Goal: Information Seeking & Learning: Learn about a topic

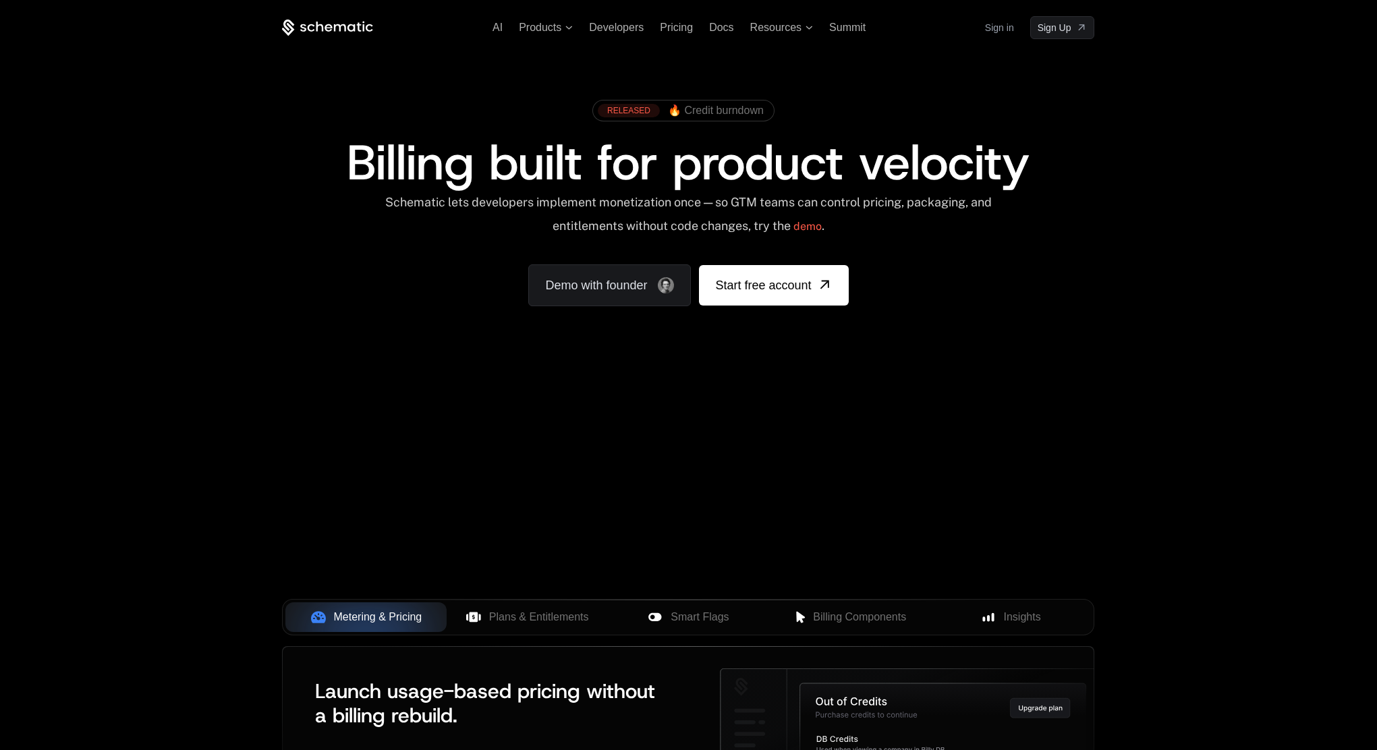
click at [146, 424] on div "AI Products Developers Pricing Docs Resources Summit Sign in Sign Up RELEASED 🔥…" at bounding box center [688, 479] width 1377 height 959
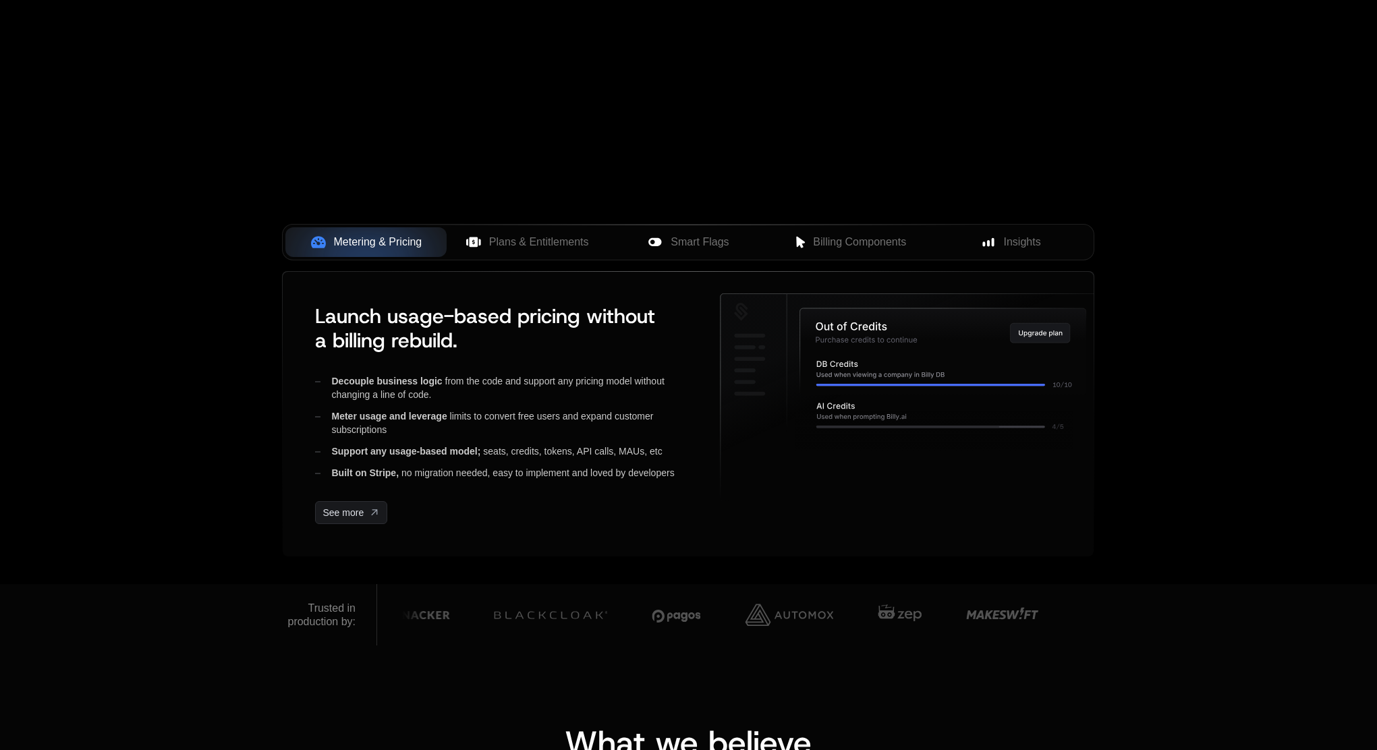
click at [170, 408] on div "AI Products Developers Pricing Docs Resources Summit Sign in Sign Up RELEASED 🔥…" at bounding box center [688, 104] width 1377 height 959
drag, startPoint x: 803, startPoint y: 624, endPoint x: 664, endPoint y: 632, distance: 139.2
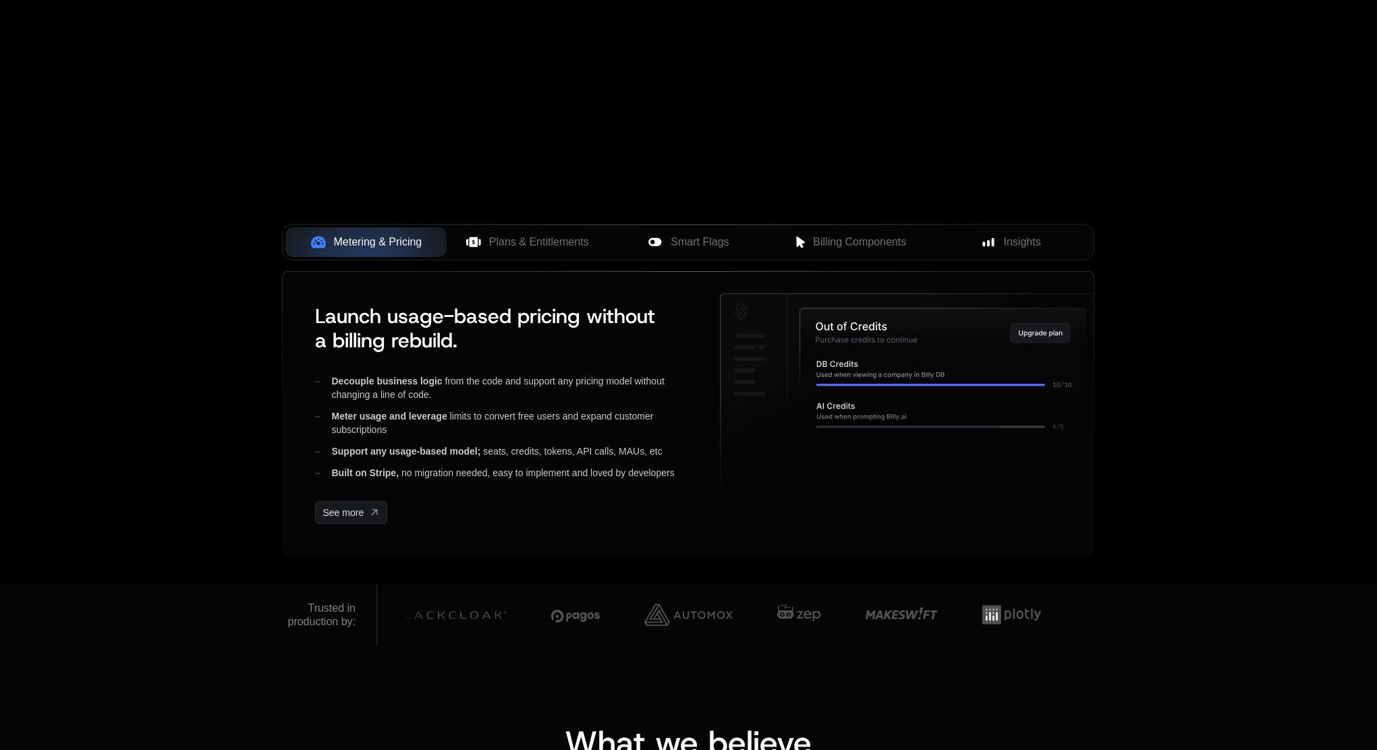
click at [783, 569] on div "Metering & Pricing Plans & Entitlements Smart Flags Billing Components Insights…" at bounding box center [688, 411] width 812 height 347
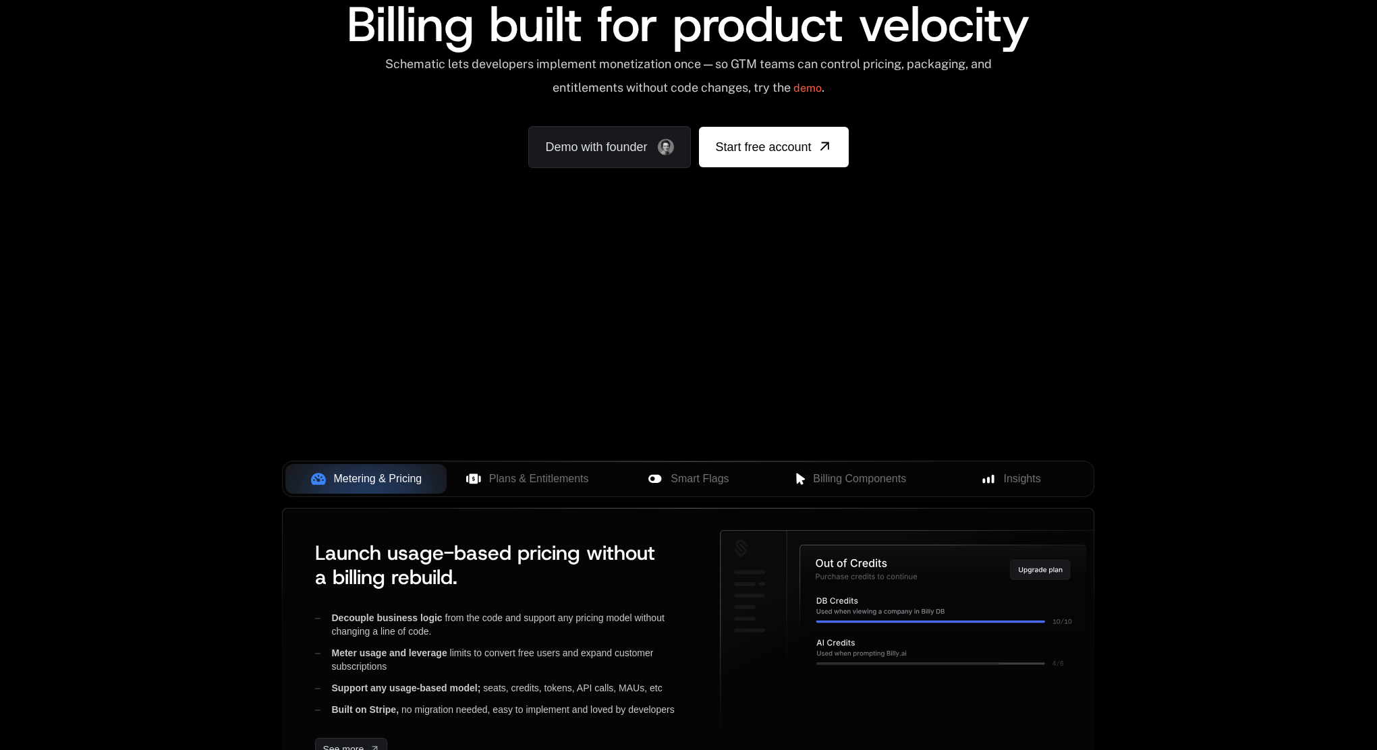
click at [780, 252] on div "AI Products Developers Pricing Docs Resources Summit Sign in Sign Up RELEASED 🔥…" at bounding box center [688, 63] width 1377 height 403
click at [745, 283] on div "Your browser does not support the video tag." at bounding box center [688, 260] width 877 height 568
click at [166, 252] on div "AI Products Developers Pricing Docs Resources Summit Sign in Sign Up RELEASED 🔥…" at bounding box center [688, 63] width 1377 height 403
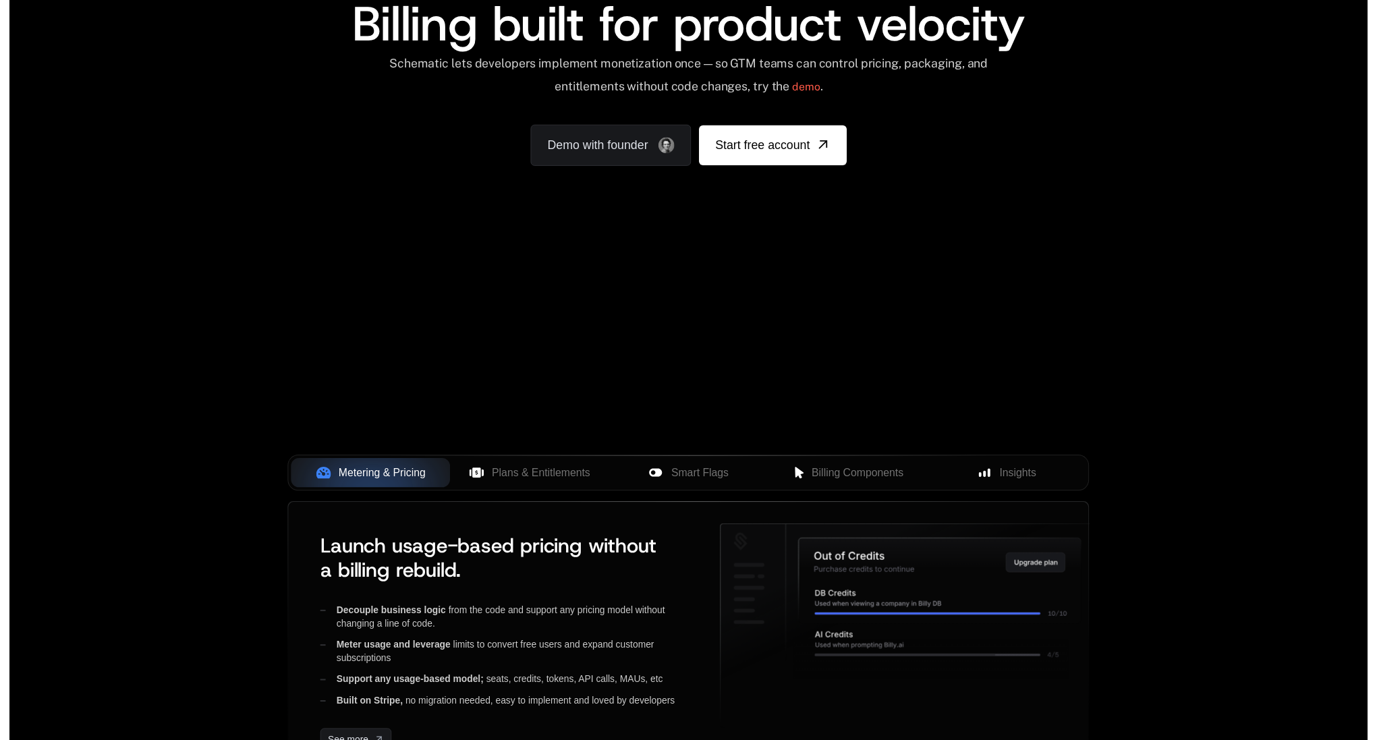
scroll to position [0, 0]
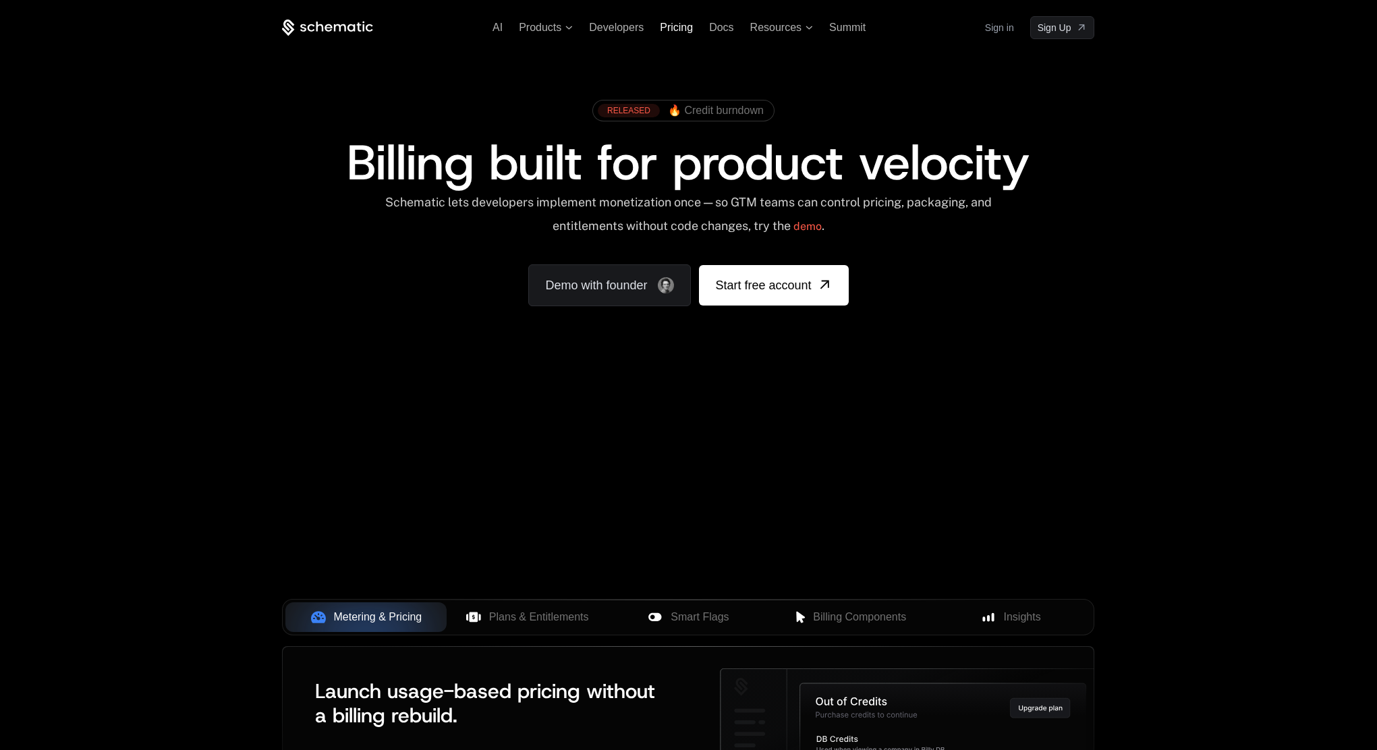
click at [672, 25] on span "Pricing" at bounding box center [676, 27] width 33 height 11
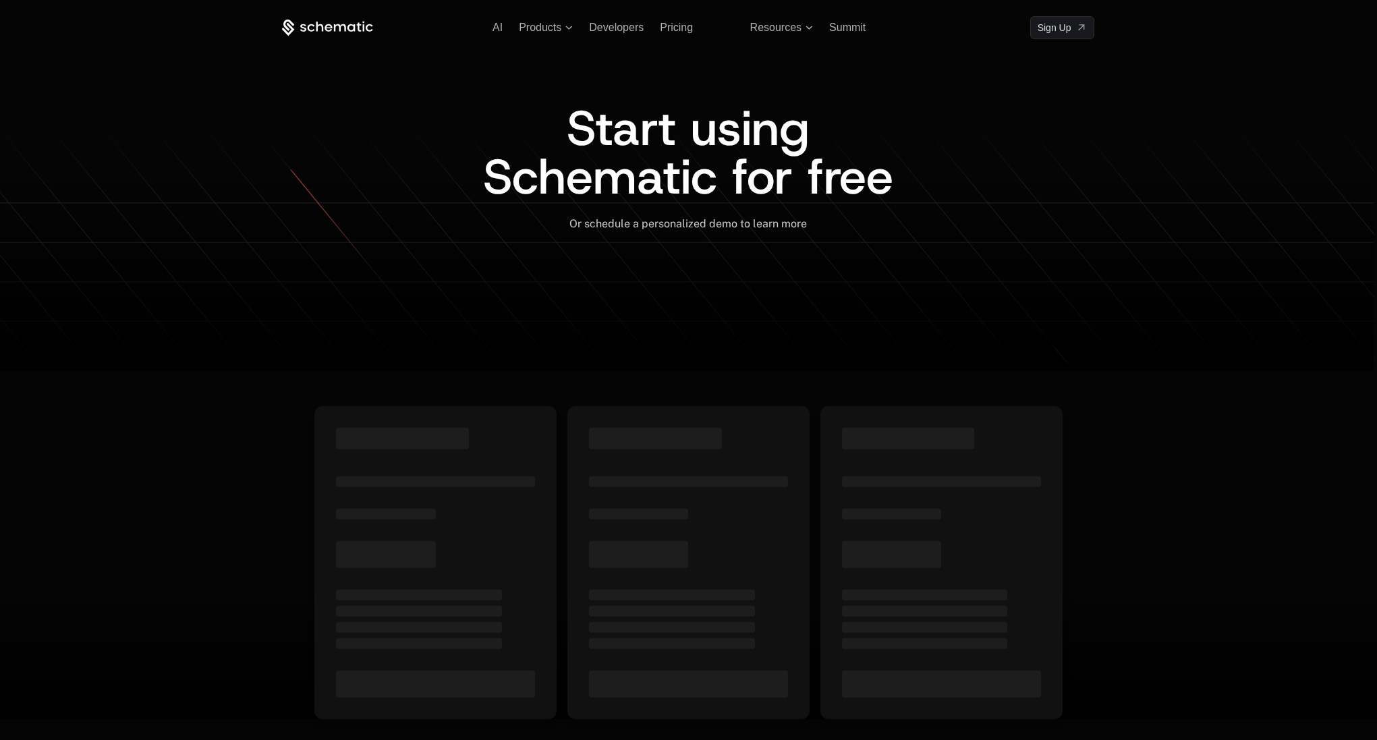
click at [475, 168] on div "Start using Schematic for free" at bounding box center [689, 152] width 442 height 97
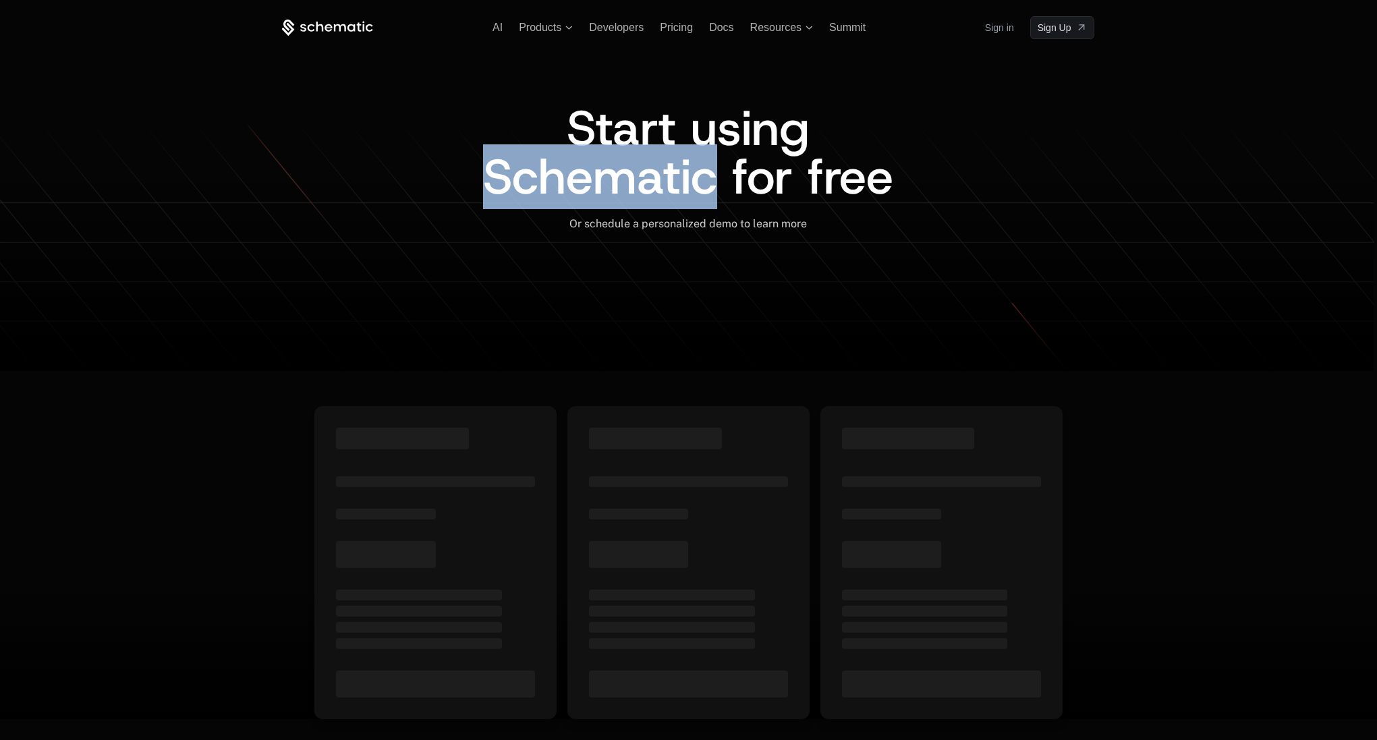
click at [475, 168] on div "Start using Schematic for free" at bounding box center [689, 152] width 442 height 97
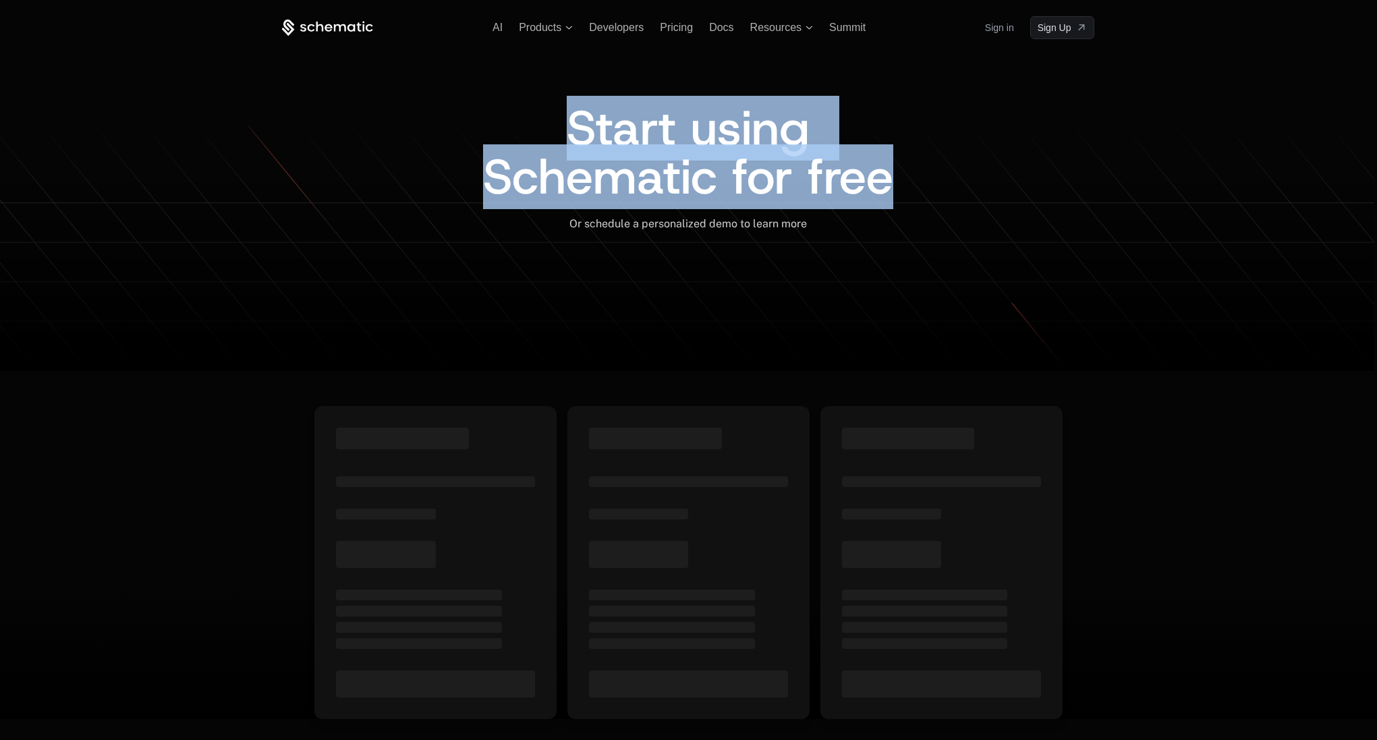
click at [475, 168] on div "Start using Schematic for free" at bounding box center [689, 152] width 442 height 97
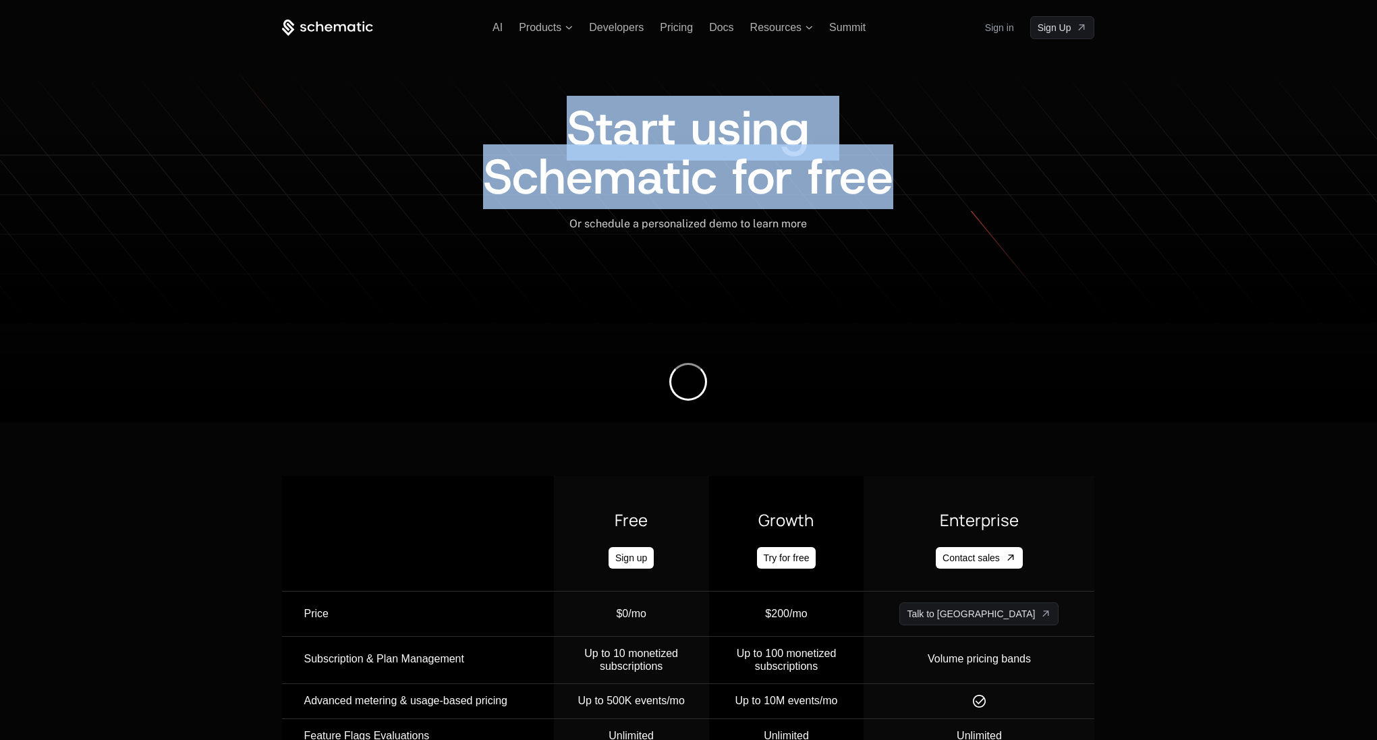
click at [493, 133] on div "Start using Schematic for free" at bounding box center [689, 152] width 442 height 97
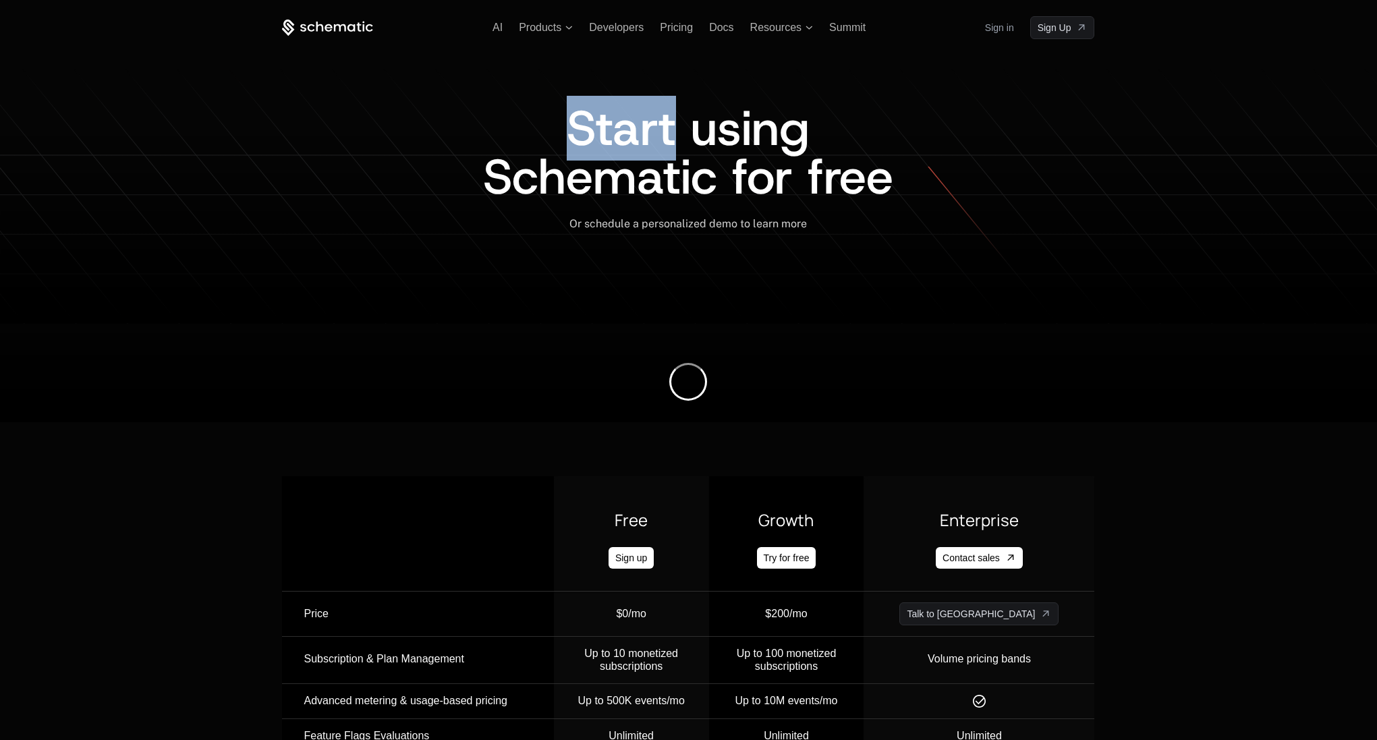
click at [494, 133] on div "Start using Schematic for free" at bounding box center [689, 152] width 442 height 97
click at [418, 169] on div "Start using Schematic for free" at bounding box center [688, 160] width 812 height 113
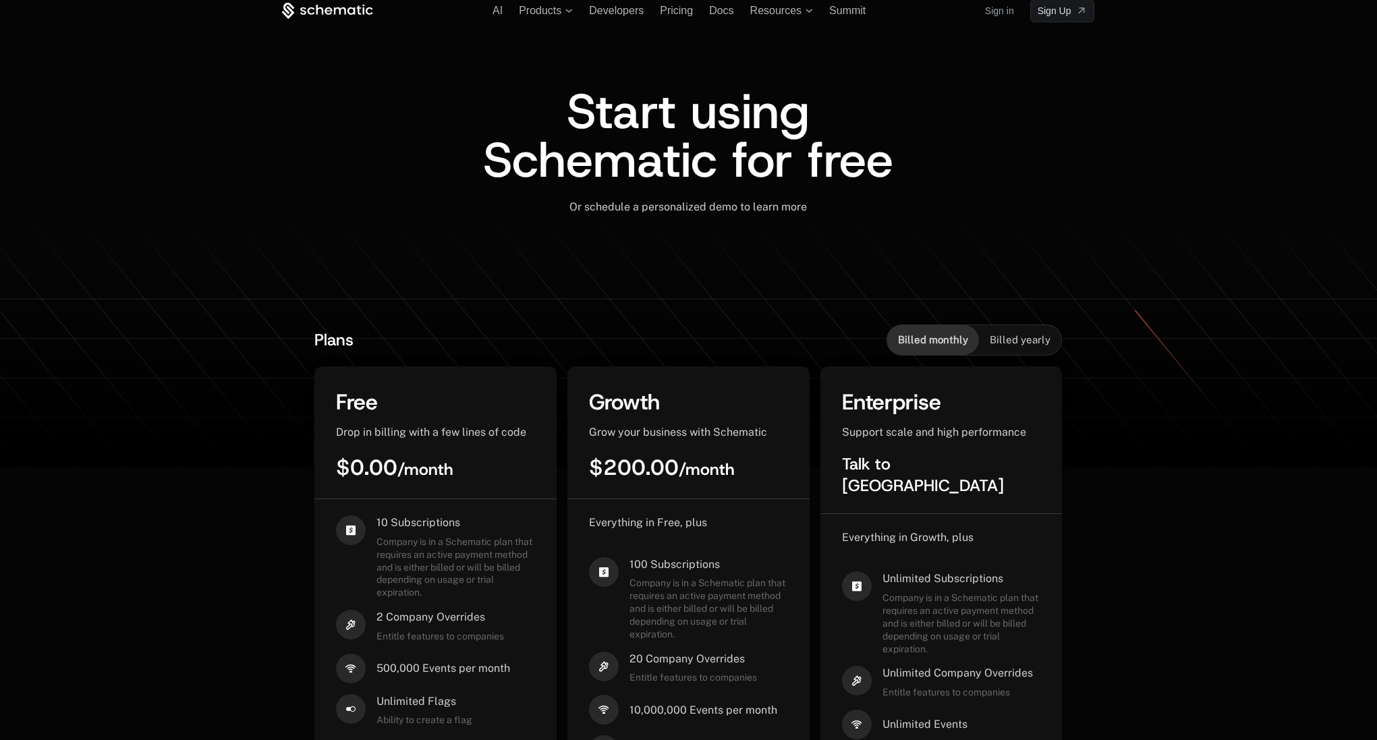
scroll to position [26, 0]
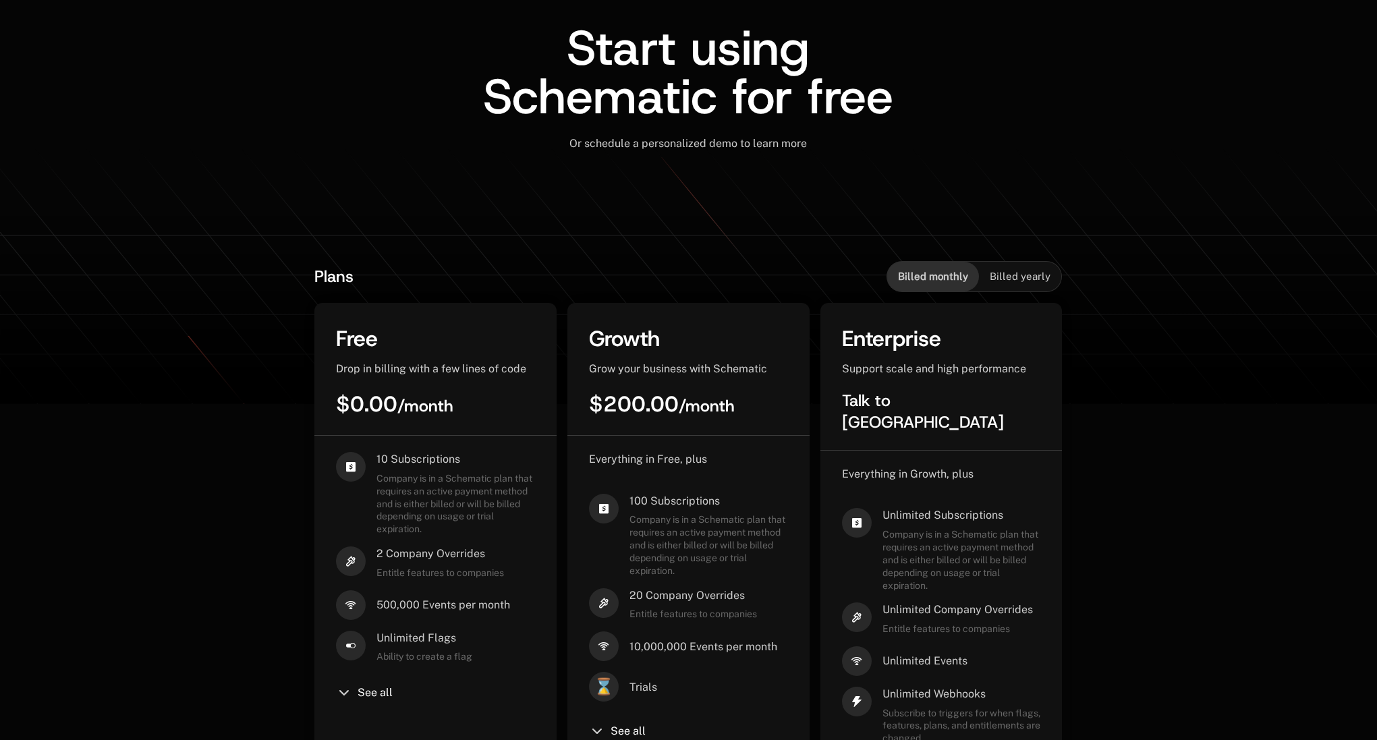
click at [667, 523] on span "Company is in a Schematic plan that requires an active payment method and is ei…" at bounding box center [709, 544] width 159 height 63
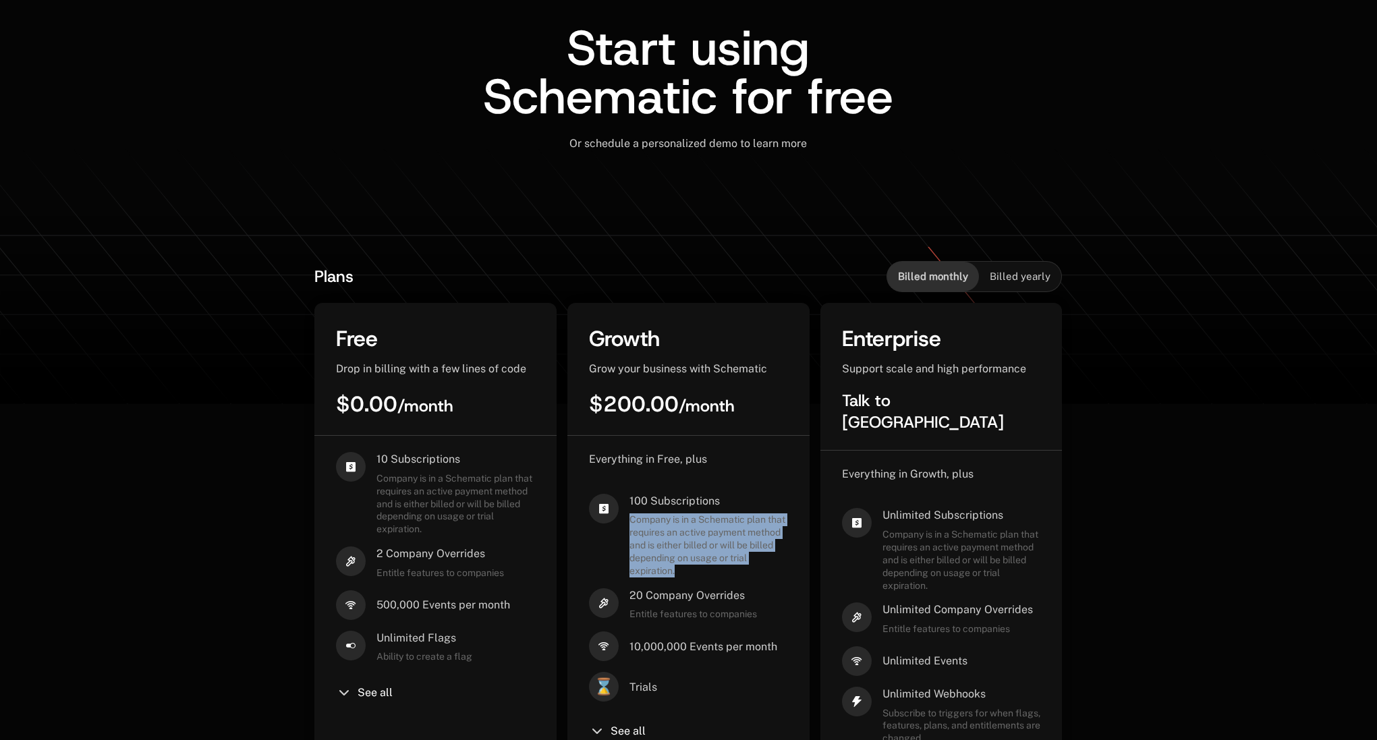
click at [653, 522] on span "Company is in a Schematic plan that requires an active payment method and is ei…" at bounding box center [709, 544] width 159 height 63
click at [661, 499] on span "100 Subscriptions" at bounding box center [709, 501] width 159 height 15
click at [602, 492] on div "Everything in Free, plus 100 Subscriptions Company is in a Schematic plan that …" at bounding box center [688, 617] width 199 height 331
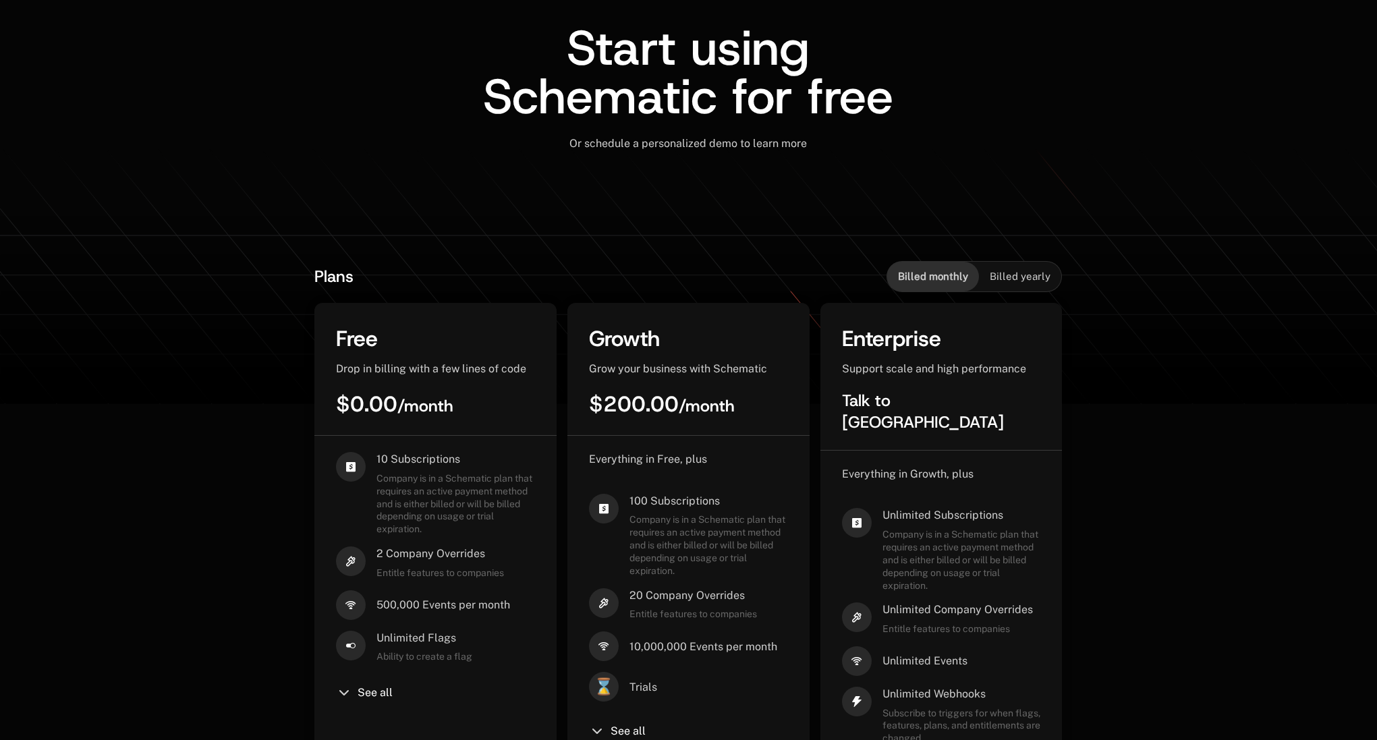
scroll to position [212, 0]
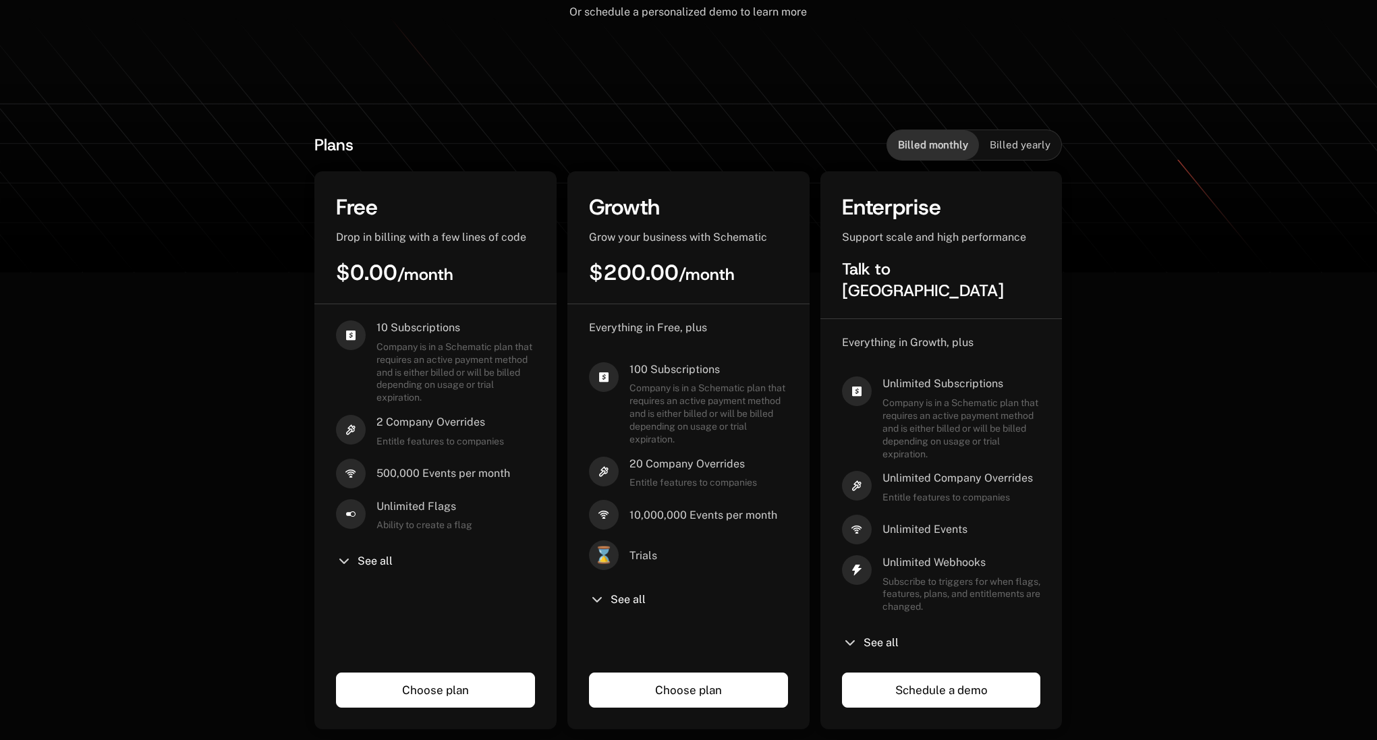
click at [986, 471] on span "Unlimited Company Overrides" at bounding box center [958, 478] width 150 height 15
click at [972, 420] on span "Company is in a Schematic plan that requires an active payment method and is ei…" at bounding box center [962, 428] width 159 height 63
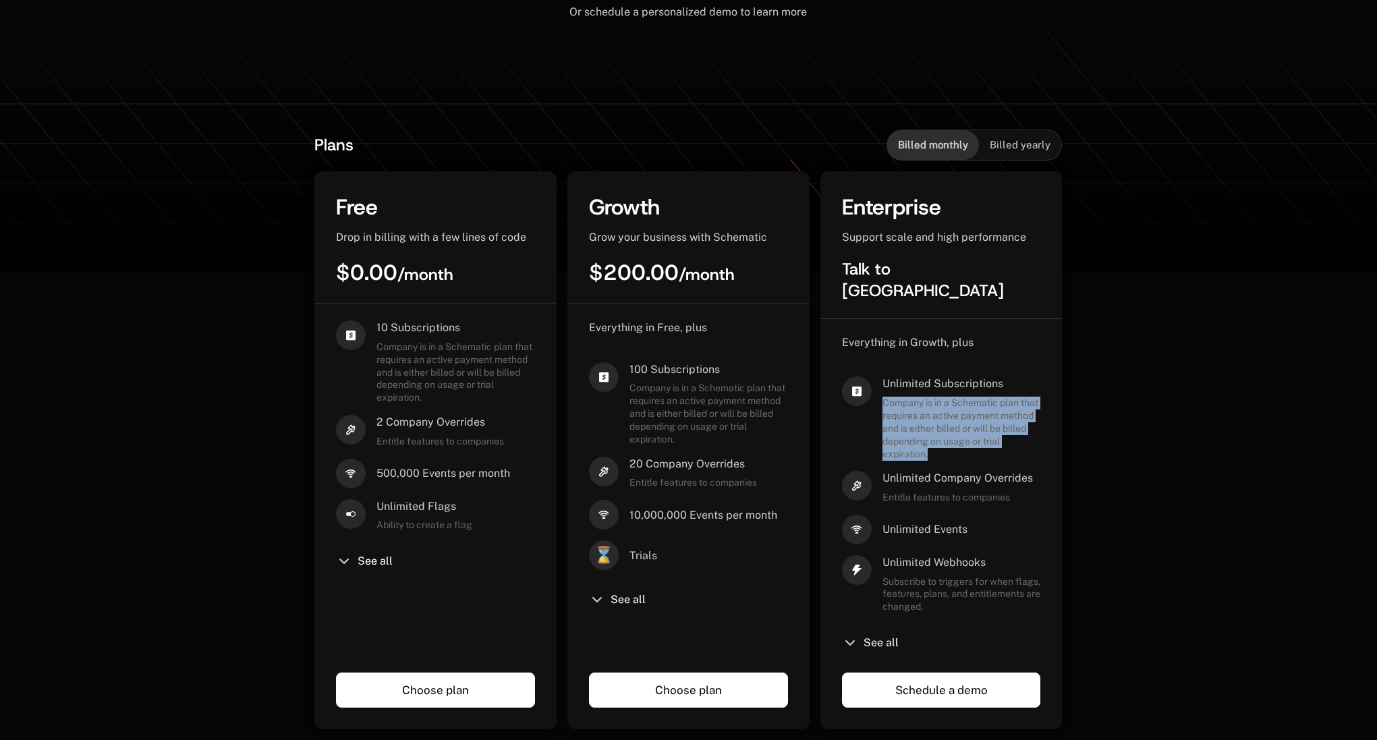
click at [972, 420] on span "Company is in a Schematic plan that requires an active payment method and is ei…" at bounding box center [962, 428] width 159 height 63
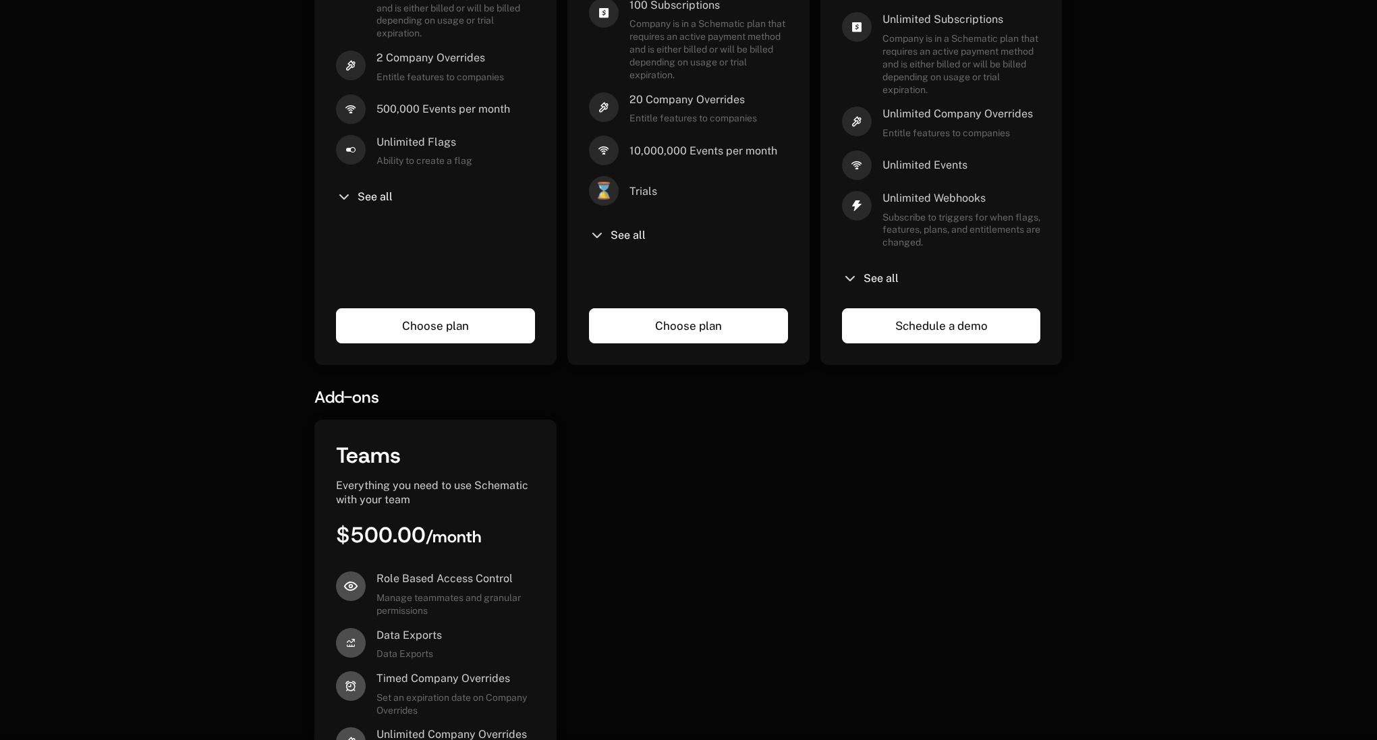
click at [197, 234] on div "Plans Billed monthly Billed yearly Free Drop in billing with a few lines of cod…" at bounding box center [688, 290] width 1377 height 1122
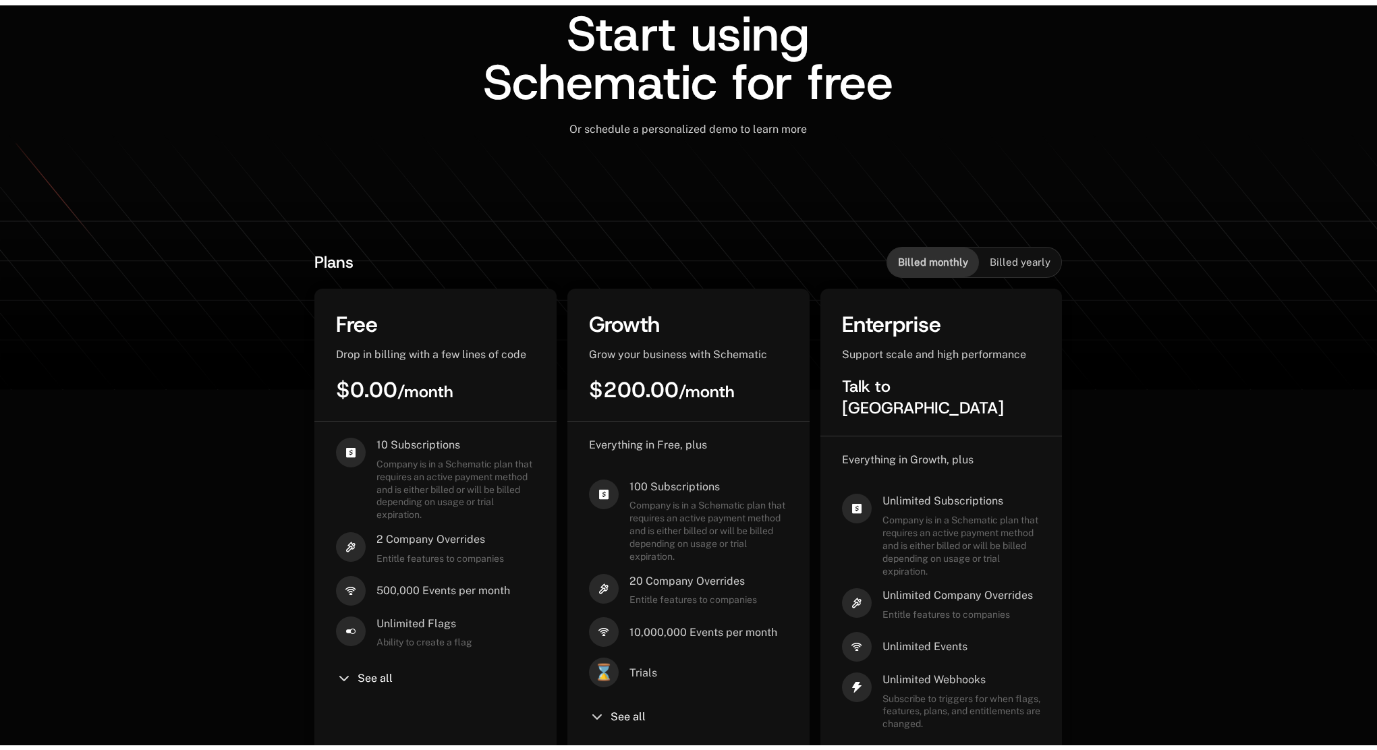
scroll to position [0, 0]
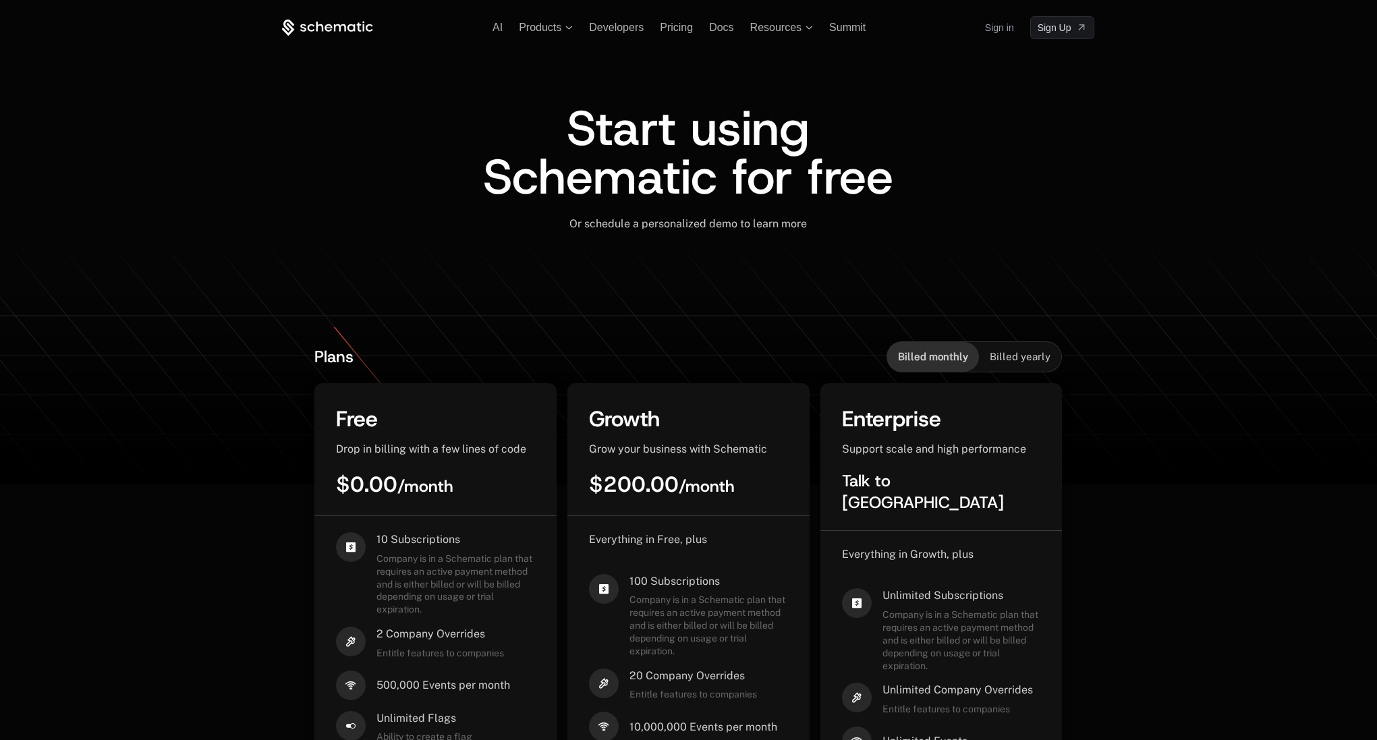
click at [329, 28] on icon at bounding box center [328, 27] width 7 height 7
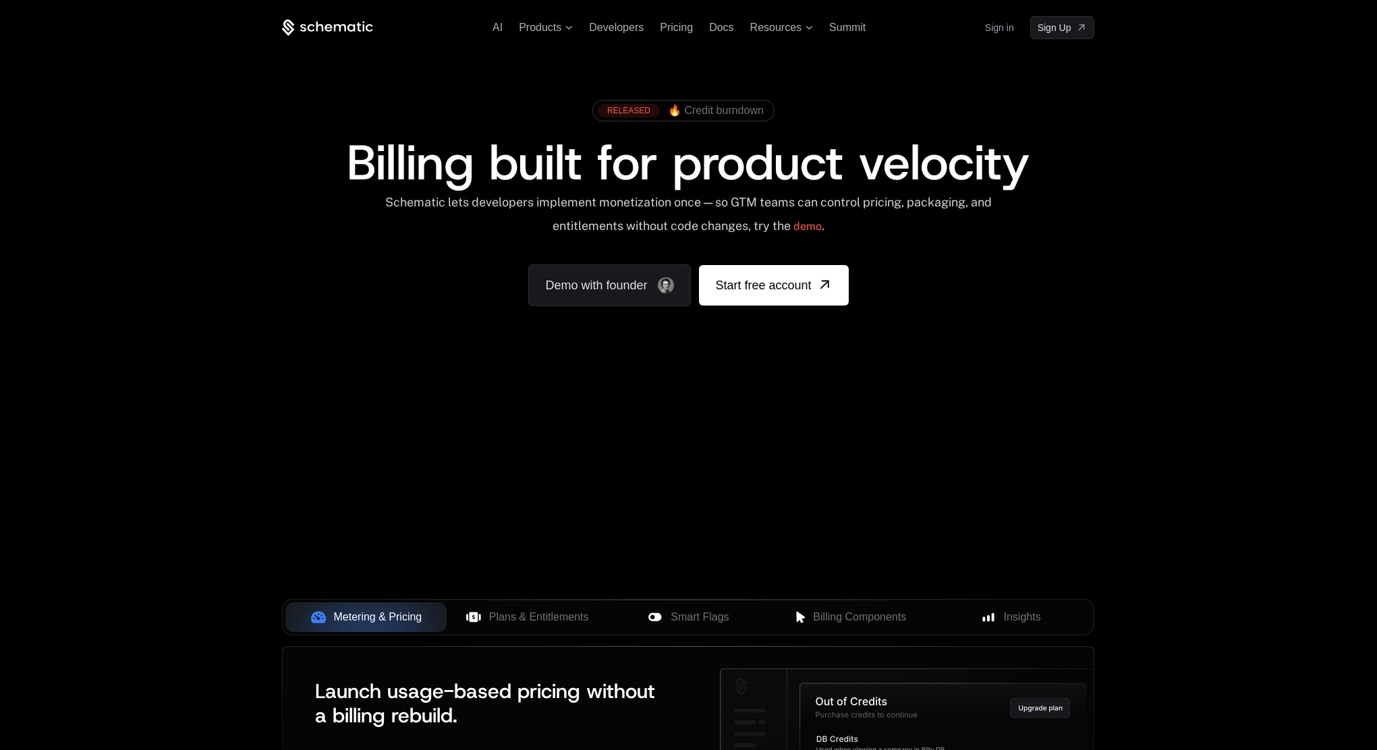
scroll to position [432, 0]
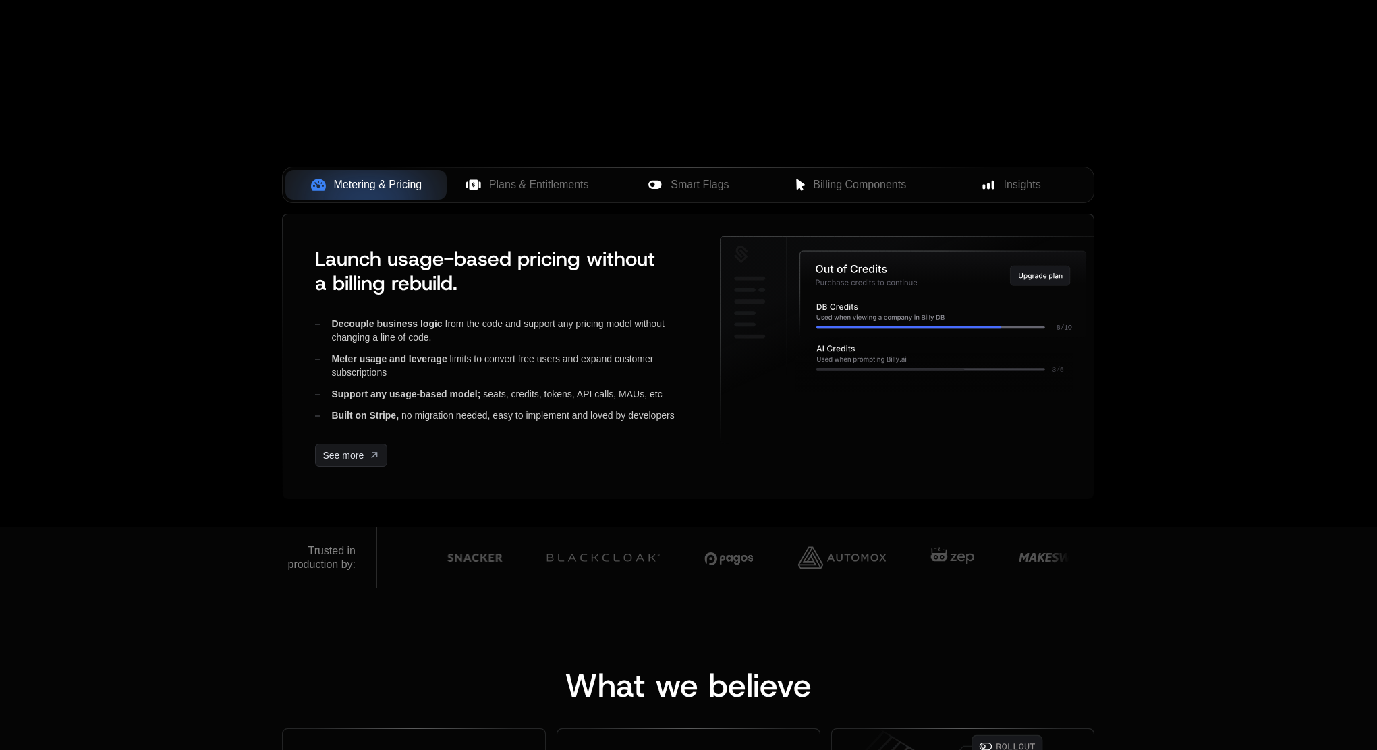
click at [165, 207] on div "AI Products Developers Pricing Docs Resources Summit Sign in Sign Up RELEASED 🔥…" at bounding box center [688, 47] width 1377 height 959
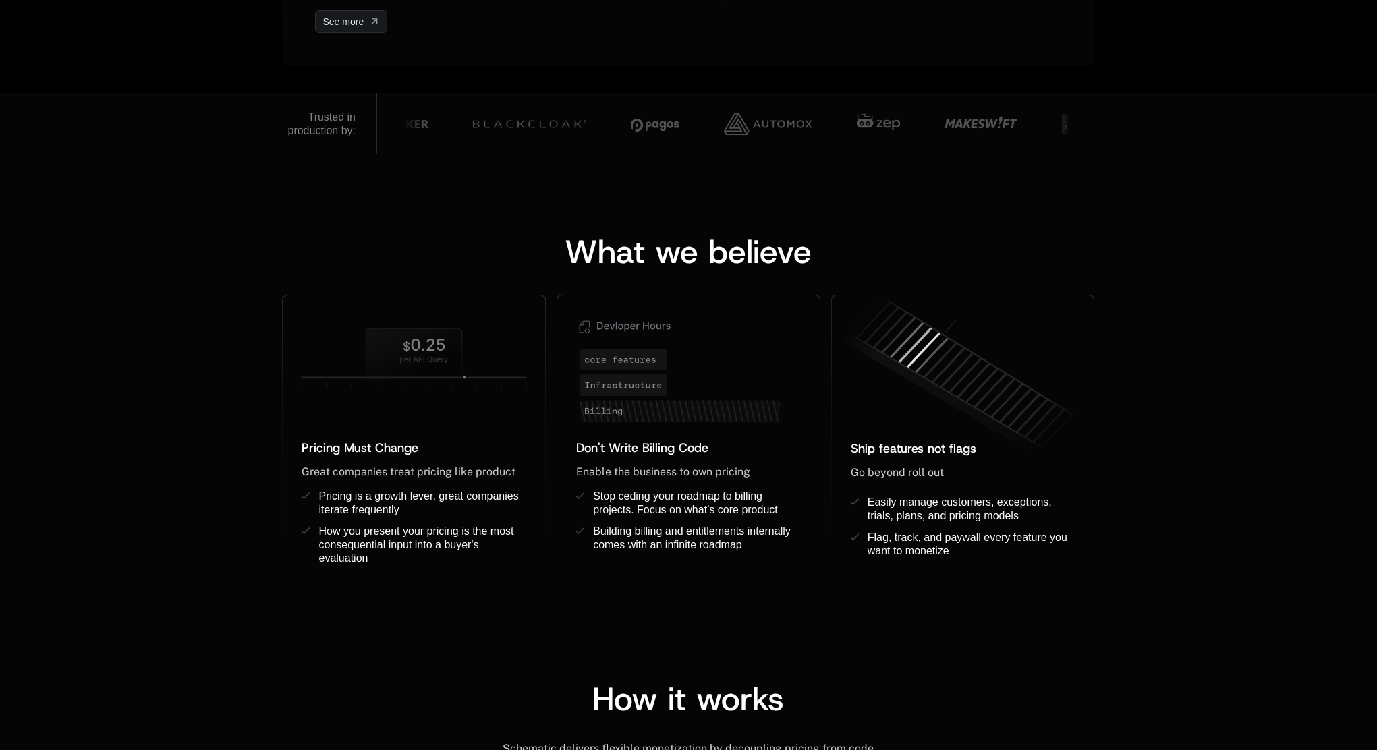
click at [165, 207] on div "What we believe Pricing Must Change ﻿ ﻿ Great companies treat pricing like prod…" at bounding box center [688, 392] width 1377 height 474
click at [927, 464] on div "Ship features not flags ﻿" at bounding box center [963, 452] width 225 height 27
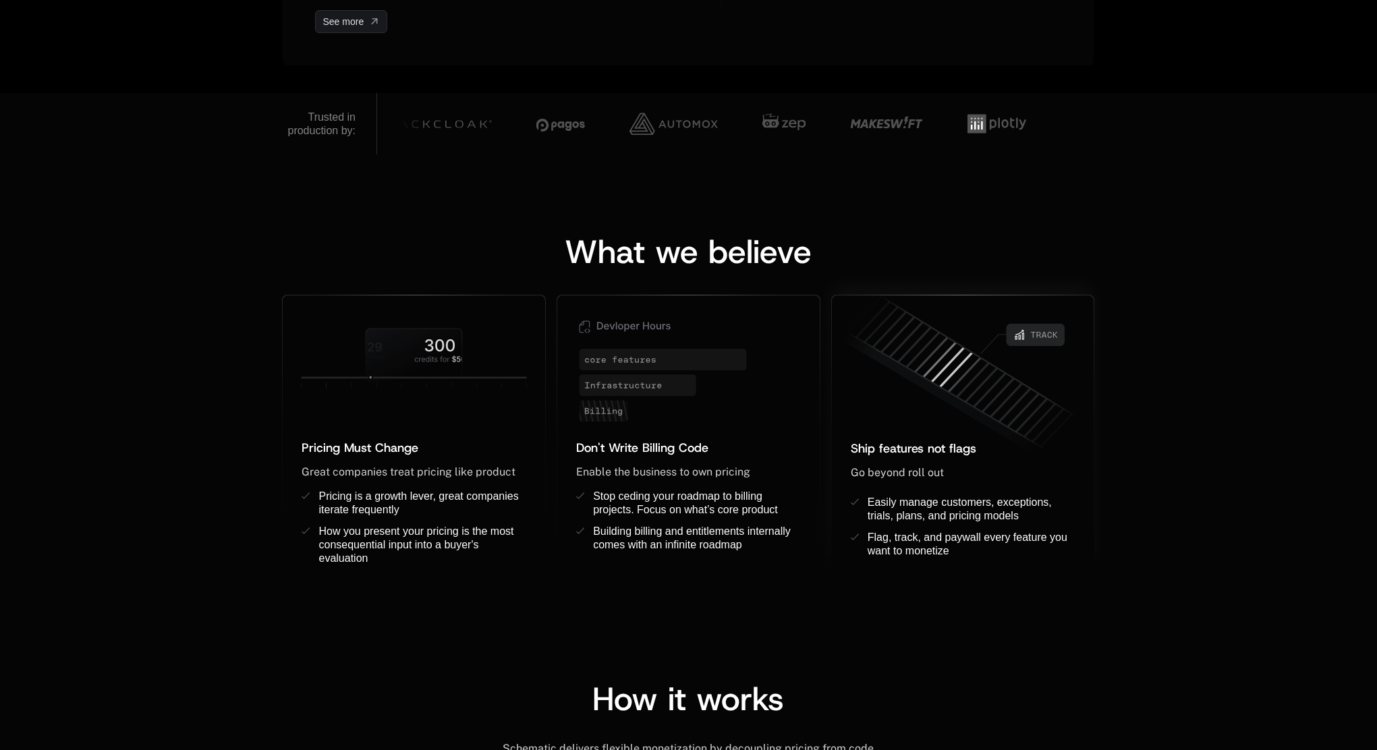
click at [927, 464] on div "Ship features not flags ﻿" at bounding box center [963, 452] width 225 height 27
click at [932, 504] on span "Easily manage customers, exceptions, trials, plans, and pricing models" at bounding box center [961, 509] width 187 height 25
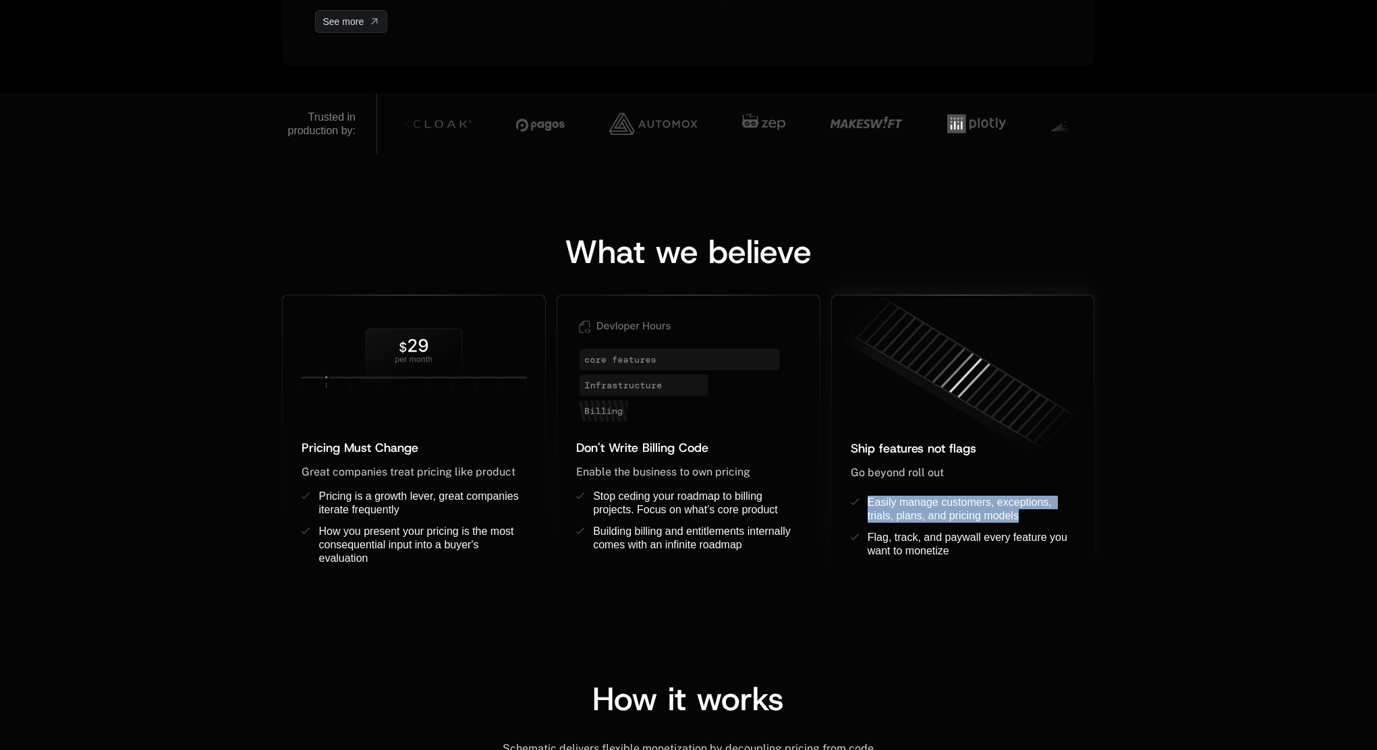
click at [932, 504] on span "Easily manage customers, exceptions, trials, plans, and pricing models" at bounding box center [961, 509] width 187 height 25
click at [857, 511] on li "Easily manage customers, exceptions, trials, plans, and pricing models ﻿" at bounding box center [963, 509] width 225 height 27
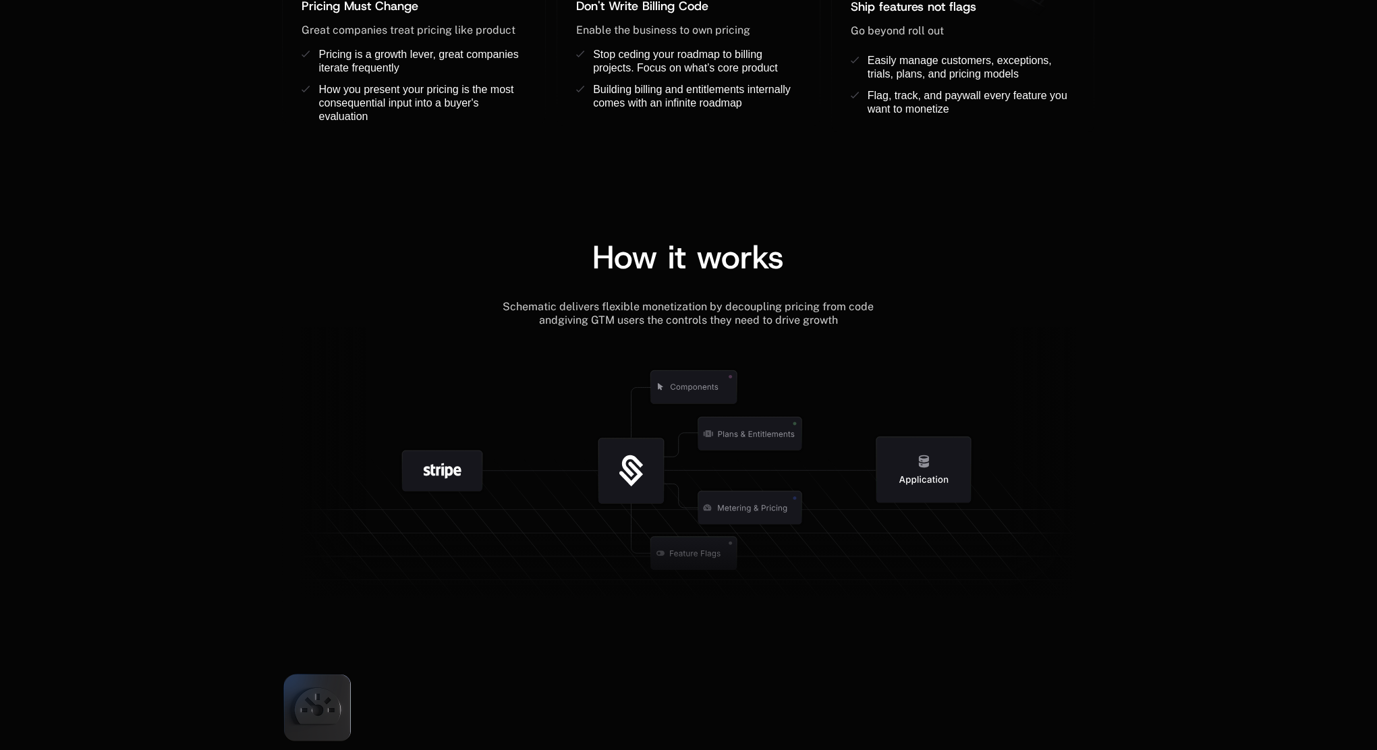
click at [256, 342] on div "How it works Schematic delivers flexible monetization by decoupling pricing fro…" at bounding box center [688, 425] width 877 height 368
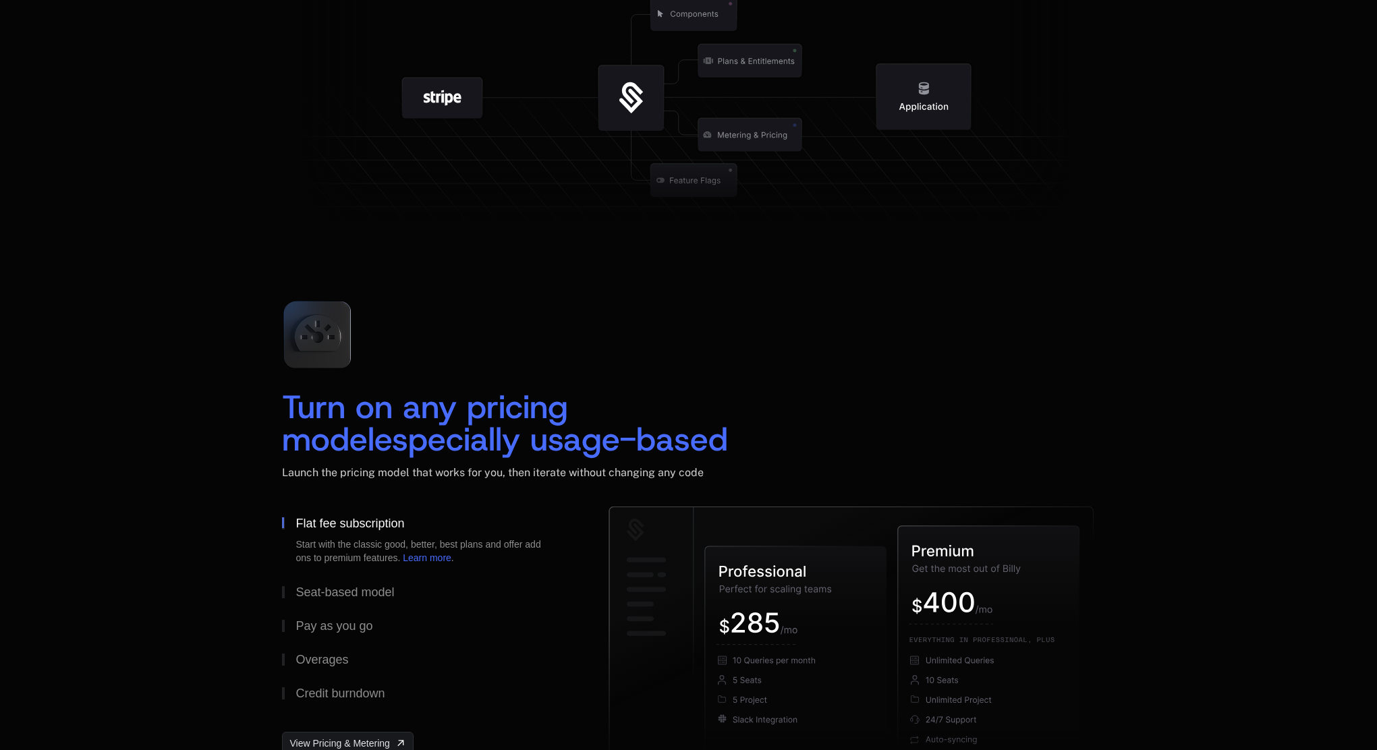
click at [256, 342] on div "Turn on any pricing model especially usage-based Launch the pricing model that …" at bounding box center [688, 533] width 877 height 486
click at [462, 453] on span "especially usage-based" at bounding box center [551, 439] width 354 height 43
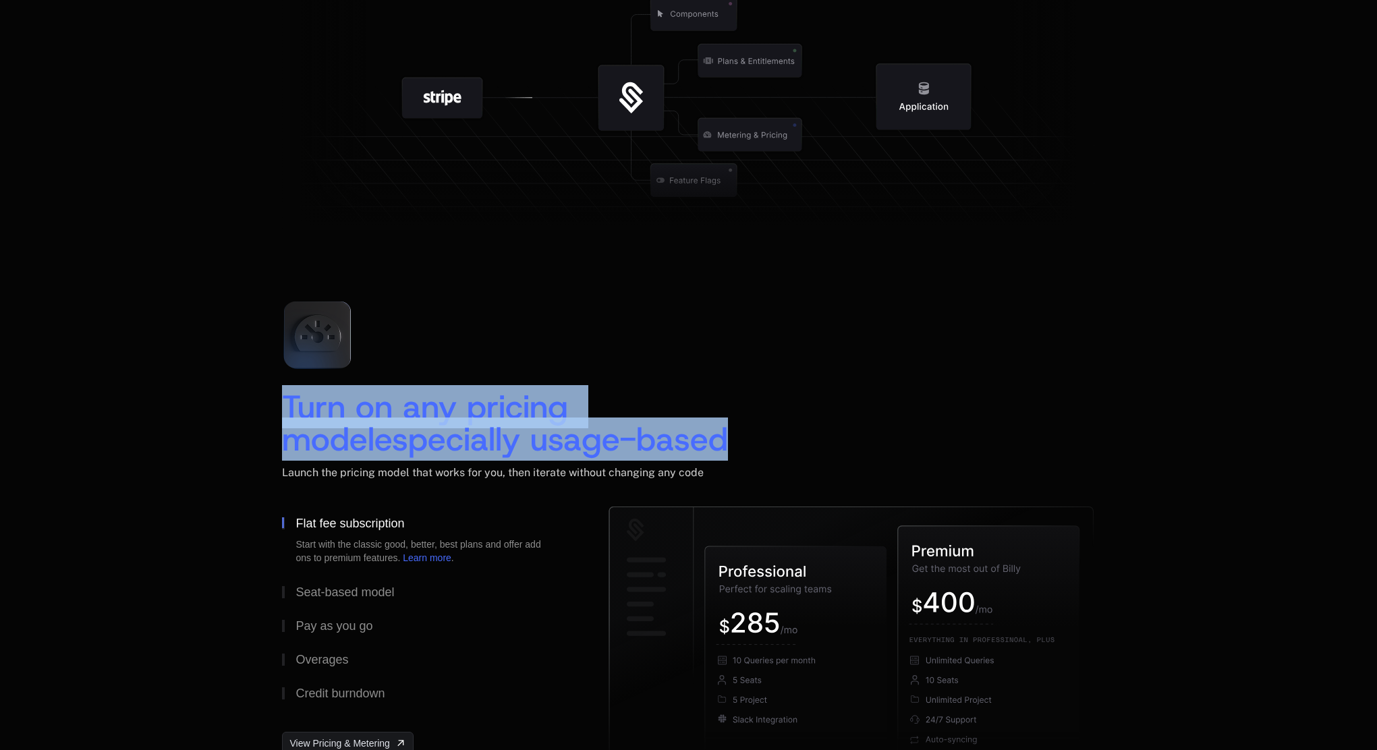
click at [462, 453] on span "especially usage-based" at bounding box center [551, 439] width 354 height 43
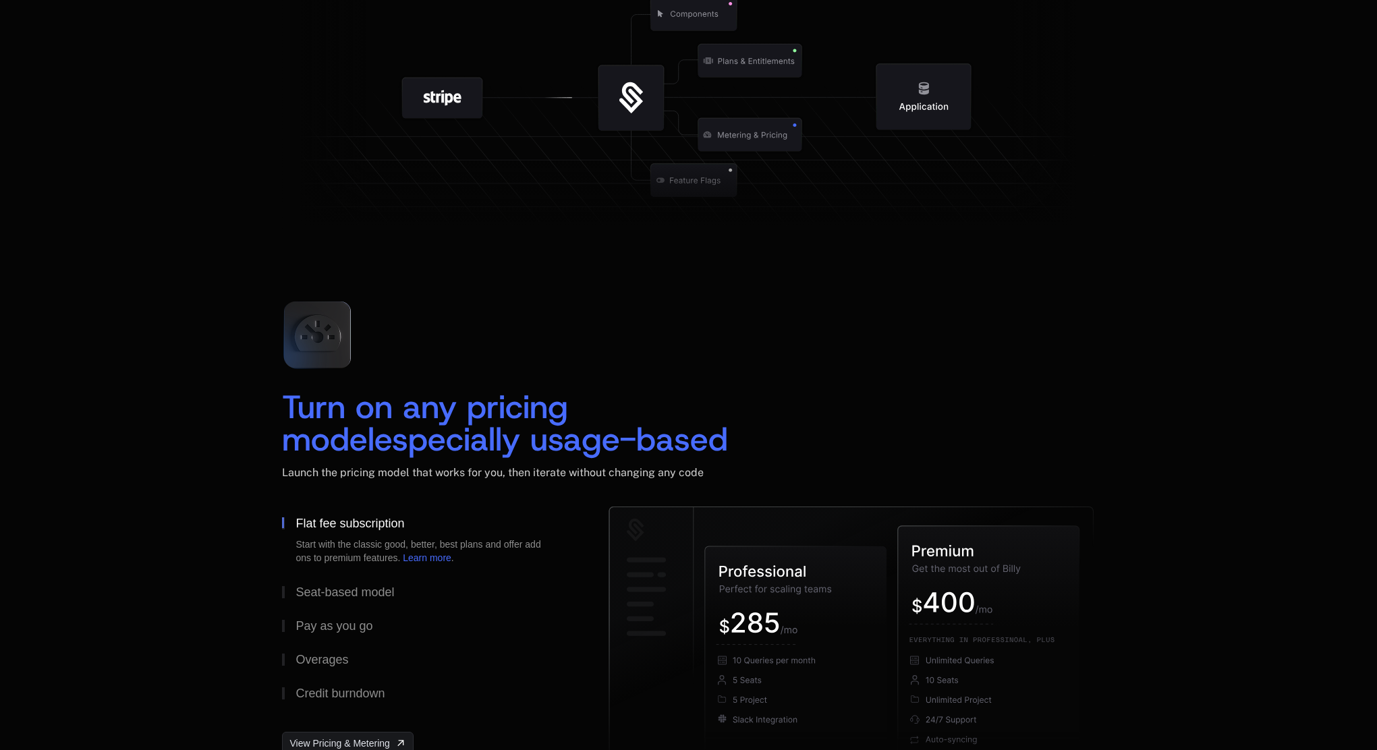
click at [186, 423] on div "Turn on any pricing model especially usage-based Launch the pricing model that …" at bounding box center [688, 533] width 1377 height 594
click at [219, 384] on div "Turn on any pricing model especially usage-based Launch the pricing model that …" at bounding box center [688, 533] width 1377 height 594
click at [130, 396] on div "Turn on any pricing model especially usage-based Launch the pricing model that …" at bounding box center [688, 533] width 1377 height 594
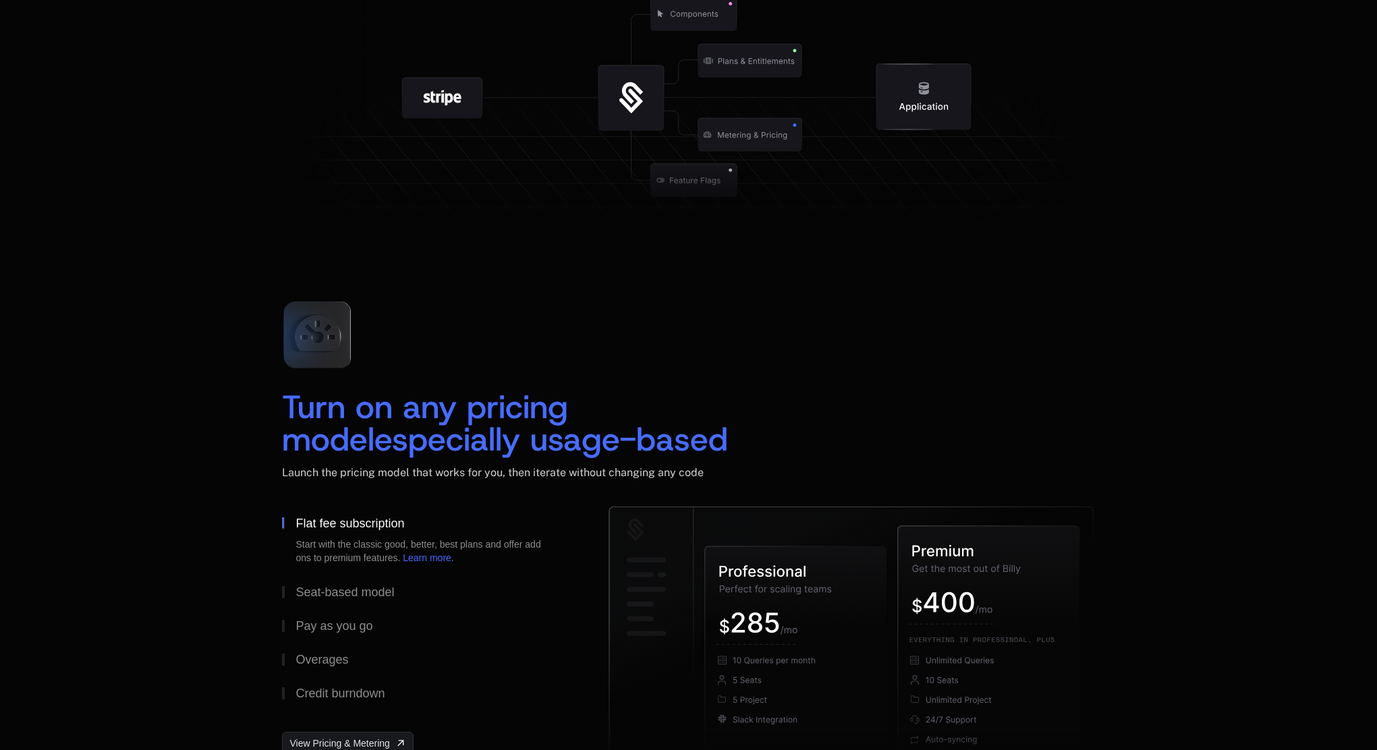
scroll to position [1799, 0]
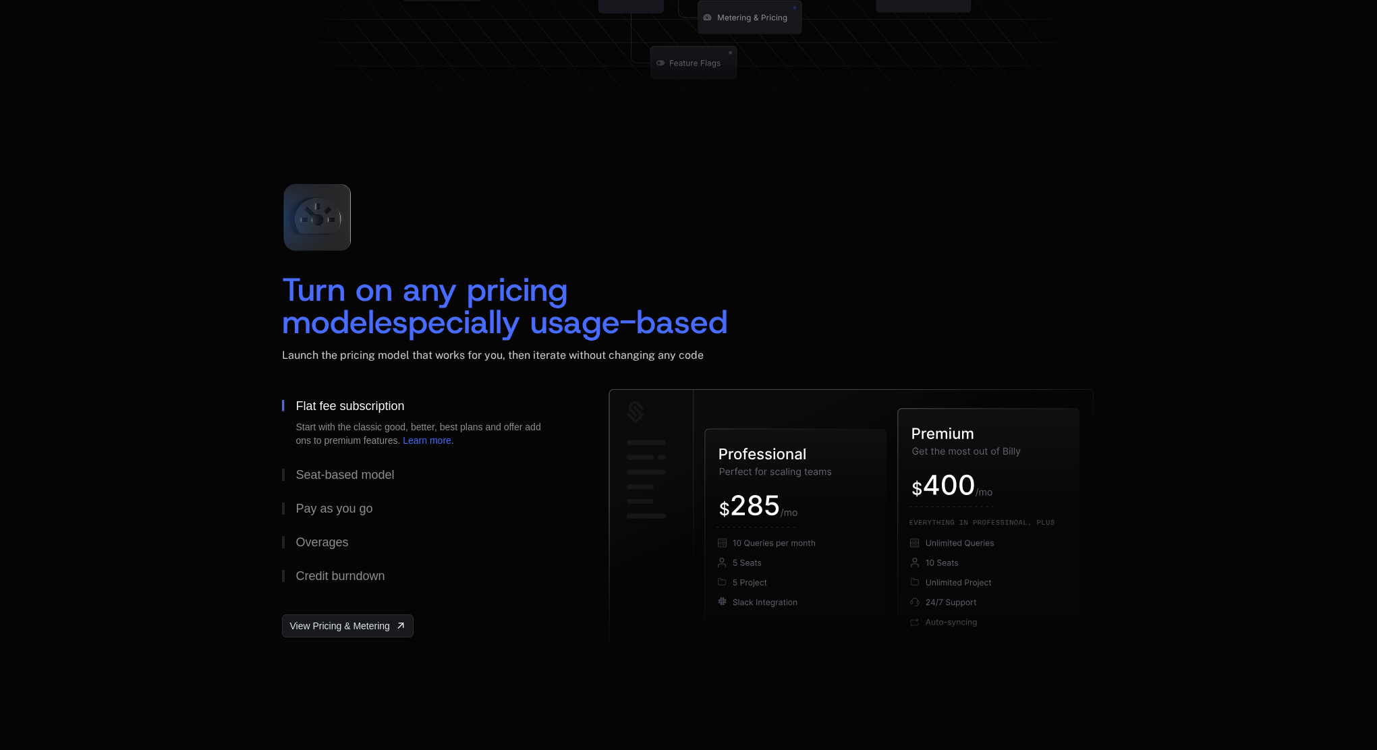
click at [113, 399] on div "Turn on any pricing model especially usage-based Launch the pricing model that …" at bounding box center [688, 416] width 1377 height 594
click at [364, 482] on button "Seat-based model" at bounding box center [423, 475] width 283 height 34
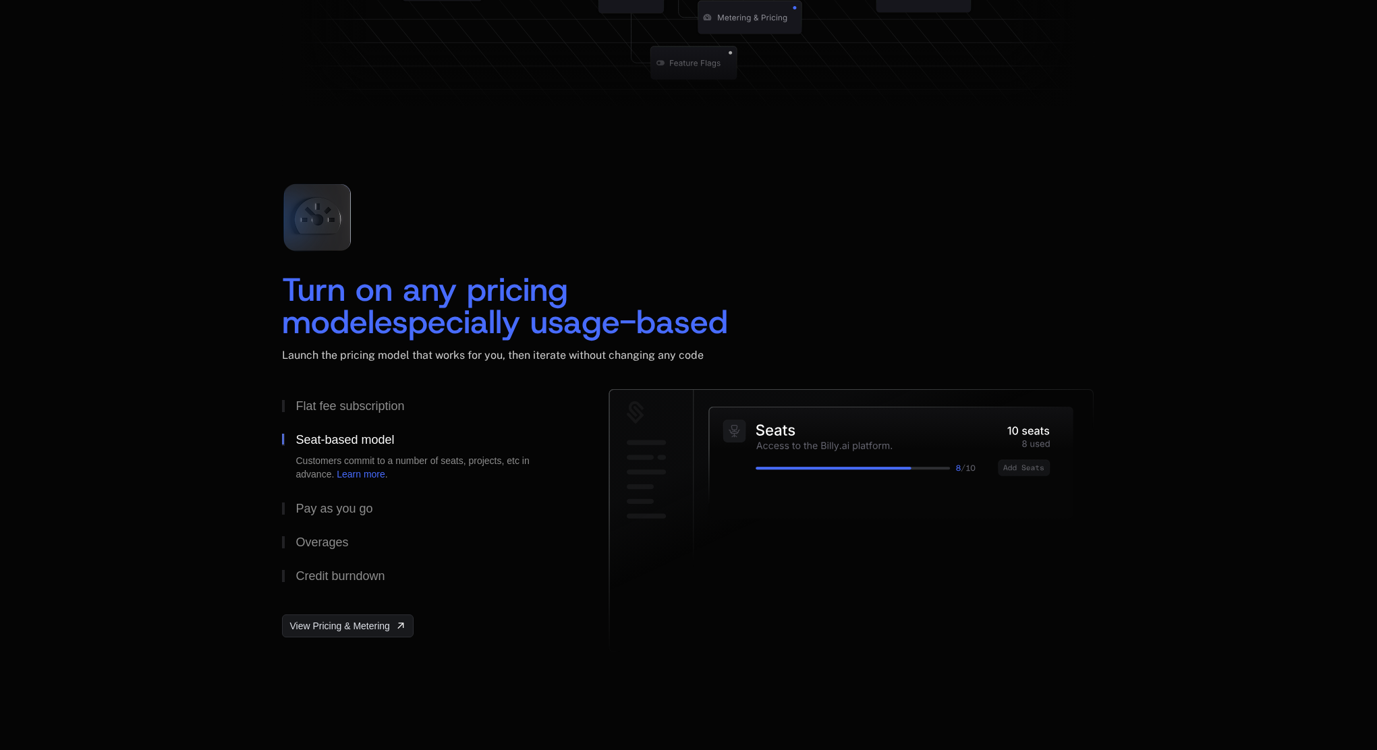
click at [140, 447] on div "Turn on any pricing model especially usage-based Launch the pricing model that …" at bounding box center [688, 416] width 1377 height 594
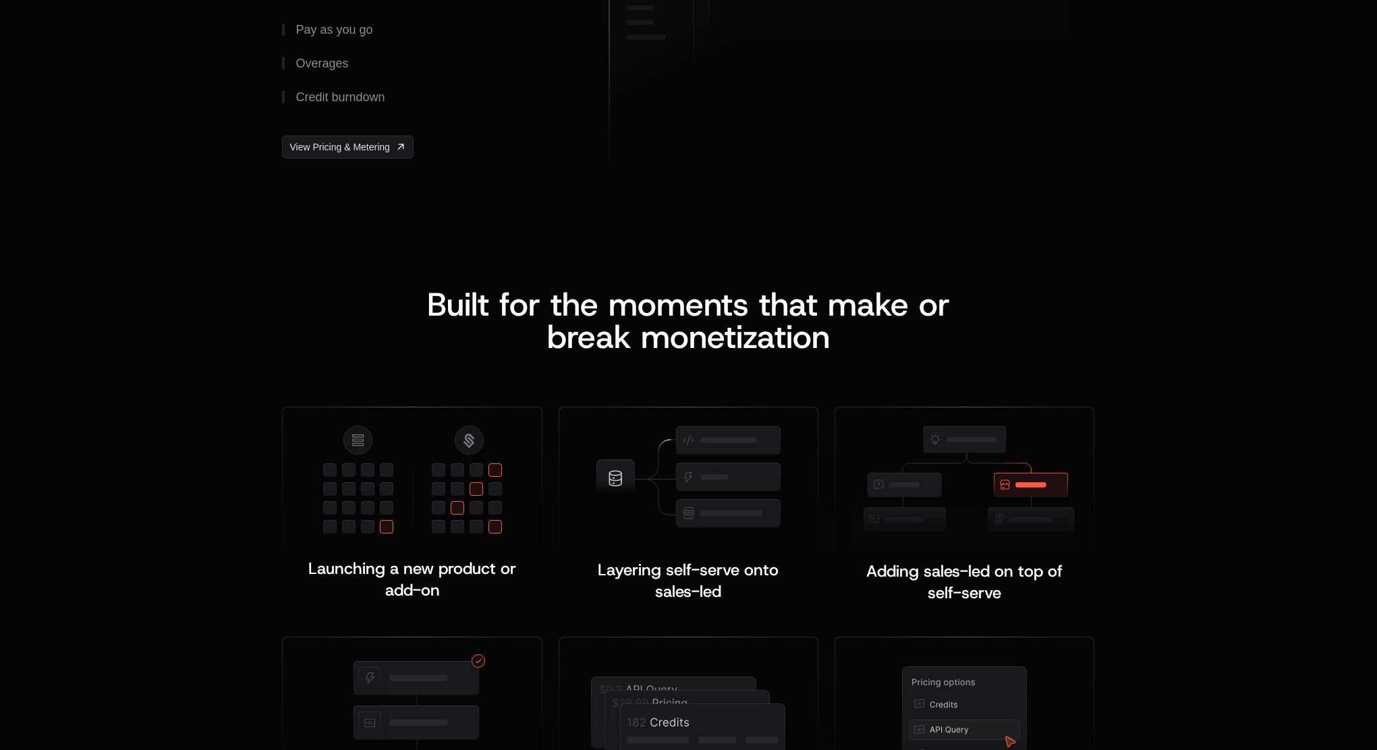
scroll to position [2270, 0]
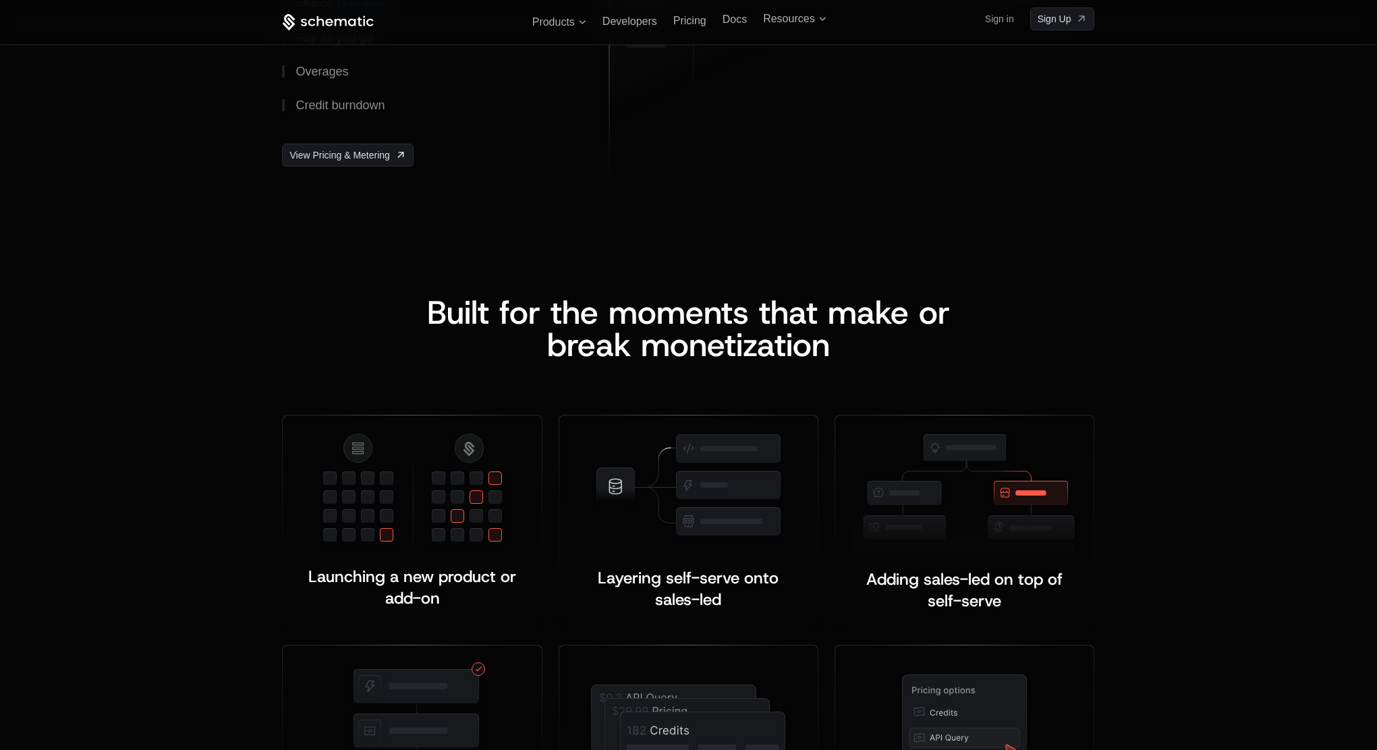
click at [467, 280] on div "Built for the moments that make or b reak monetization Launching a new product …" at bounding box center [688, 580] width 1377 height 677
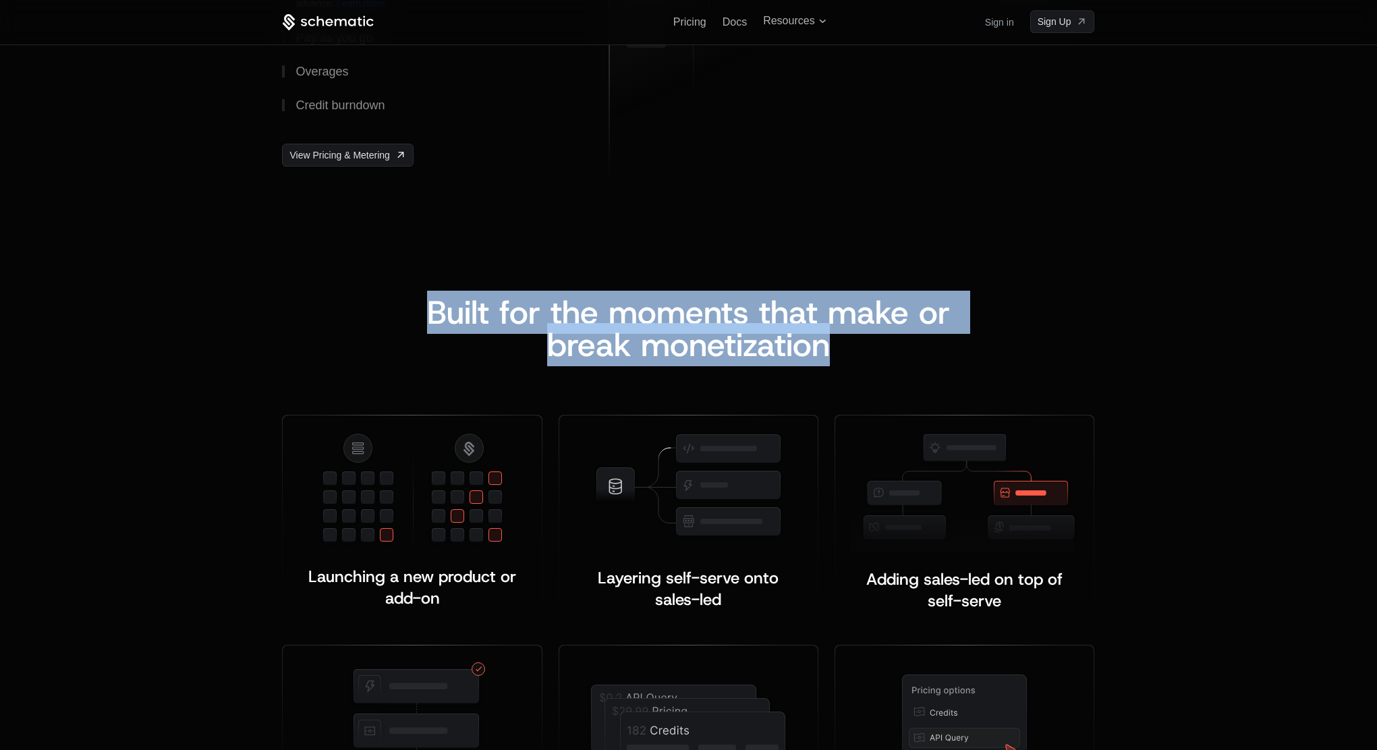
click at [467, 280] on div "Built for the moments that make or b reak monetization Launching a new product …" at bounding box center [688, 580] width 1377 height 677
click at [379, 307] on div "Built for the moments that make or b reak monetization" at bounding box center [688, 328] width 812 height 65
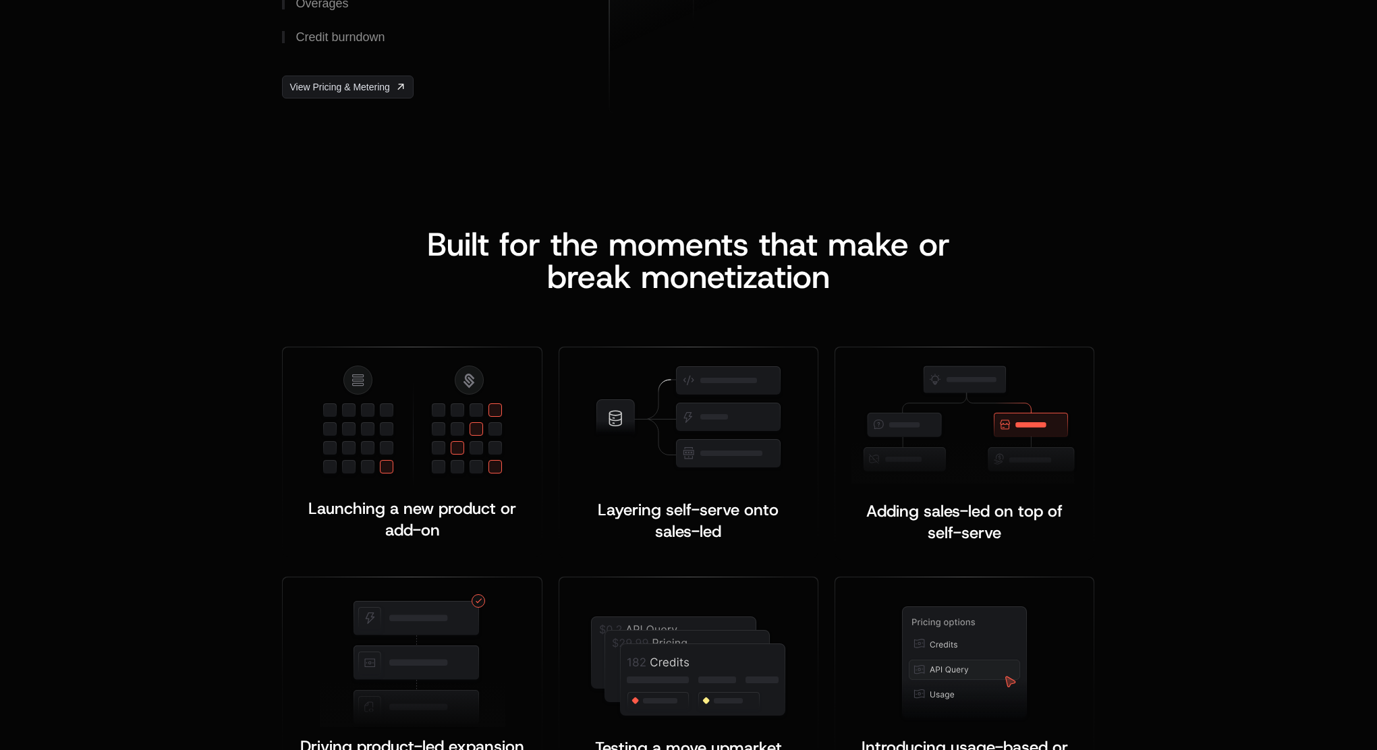
scroll to position [2404, 0]
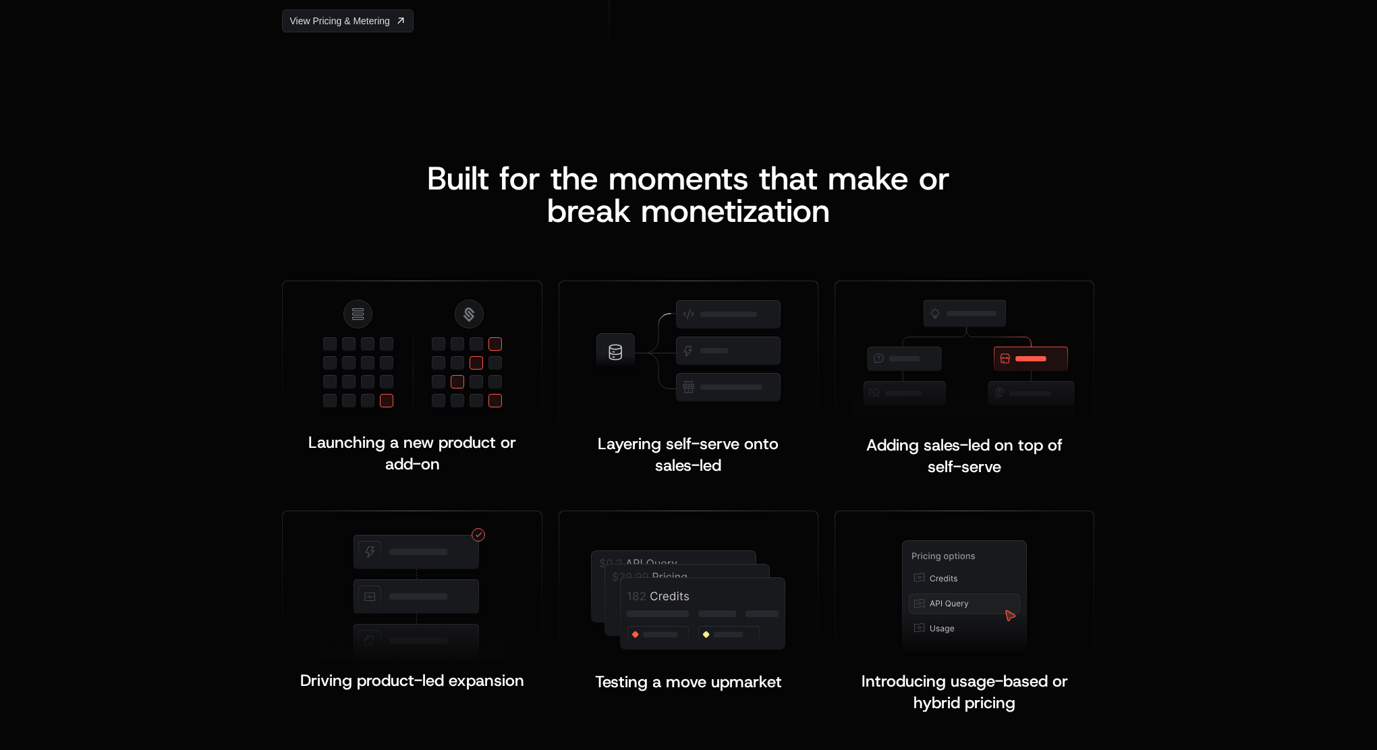
click at [178, 356] on div "Built for the moments that make or b reak monetization Launching a new product …" at bounding box center [688, 446] width 1377 height 677
click at [372, 438] on span "Launching a new product or add-on" at bounding box center [414, 453] width 213 height 43
click at [184, 415] on div "Built for the moments that make or b reak monetization Launching a new product …" at bounding box center [688, 446] width 1377 height 677
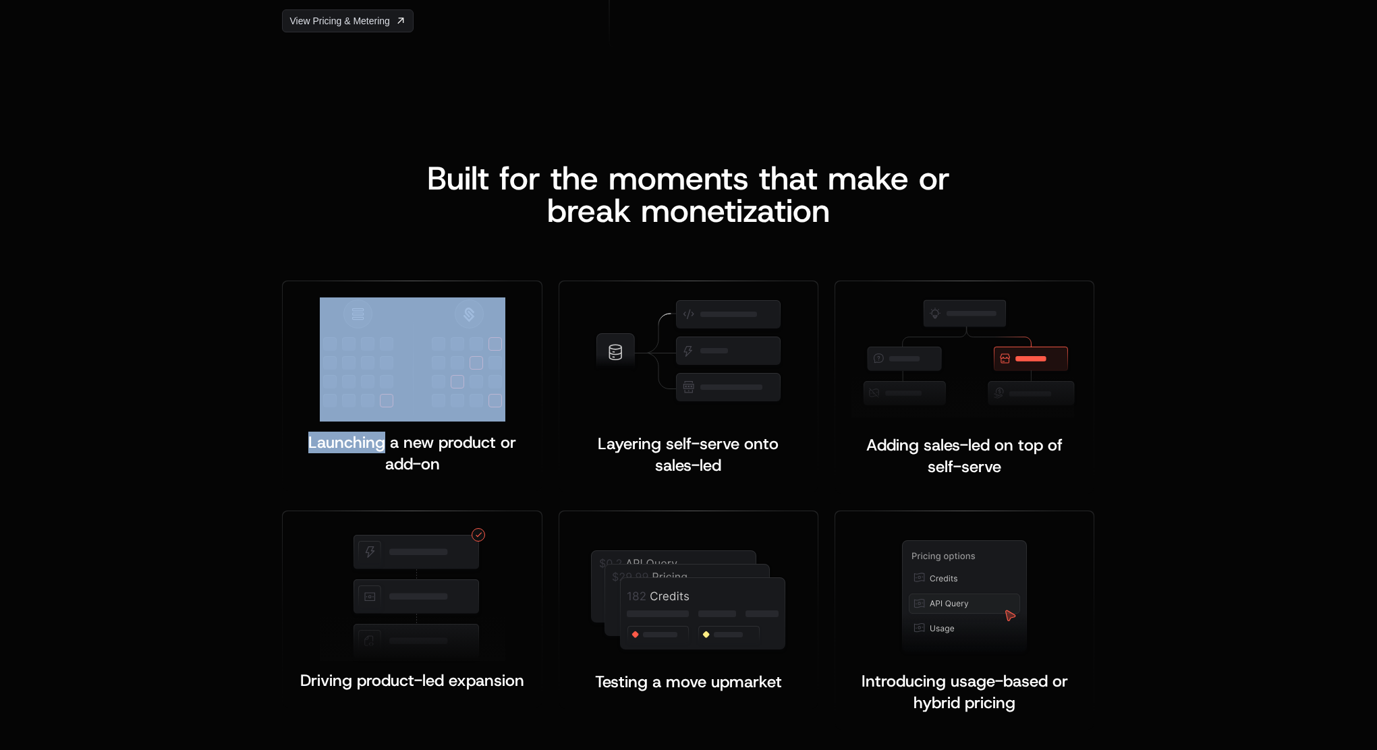
click at [184, 415] on div "Built for the moments that make or b reak monetization Launching a new product …" at bounding box center [688, 446] width 1377 height 677
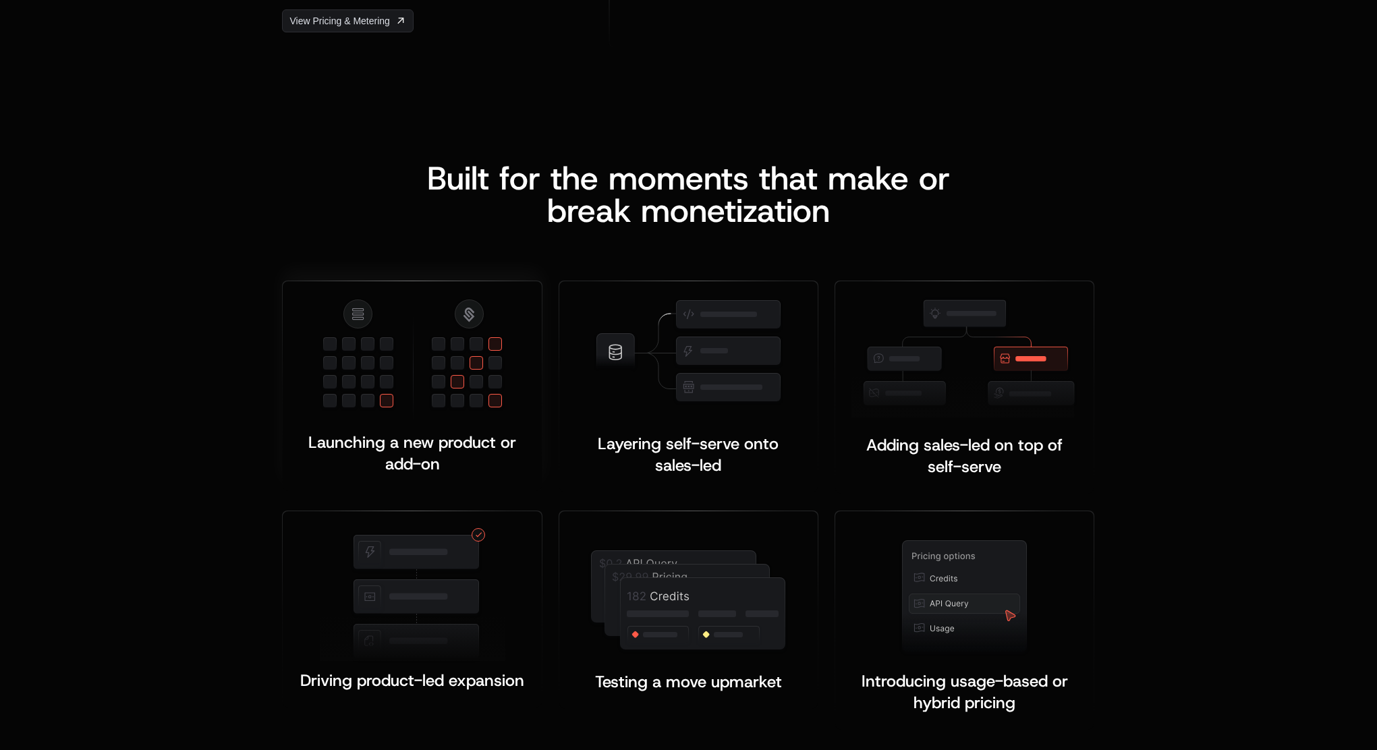
click at [359, 469] on div "Launching a new product or add-on ﻿" at bounding box center [412, 453] width 226 height 43
click at [734, 451] on span "Layering self-serve onto sales-led" at bounding box center [691, 454] width 186 height 43
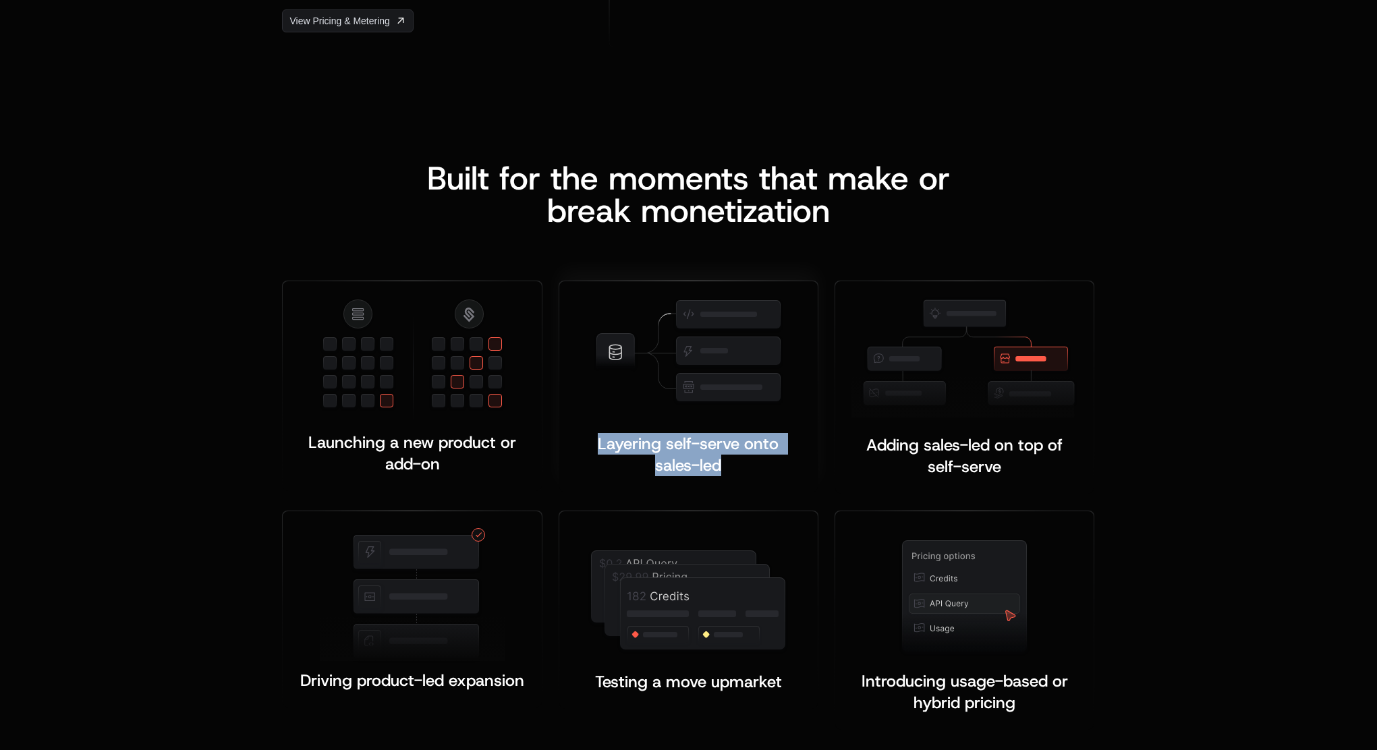
click at [734, 451] on span "Layering self-serve onto sales-led" at bounding box center [691, 454] width 186 height 43
click at [687, 453] on span "Layering self-serve onto sales-led" at bounding box center [691, 454] width 186 height 43
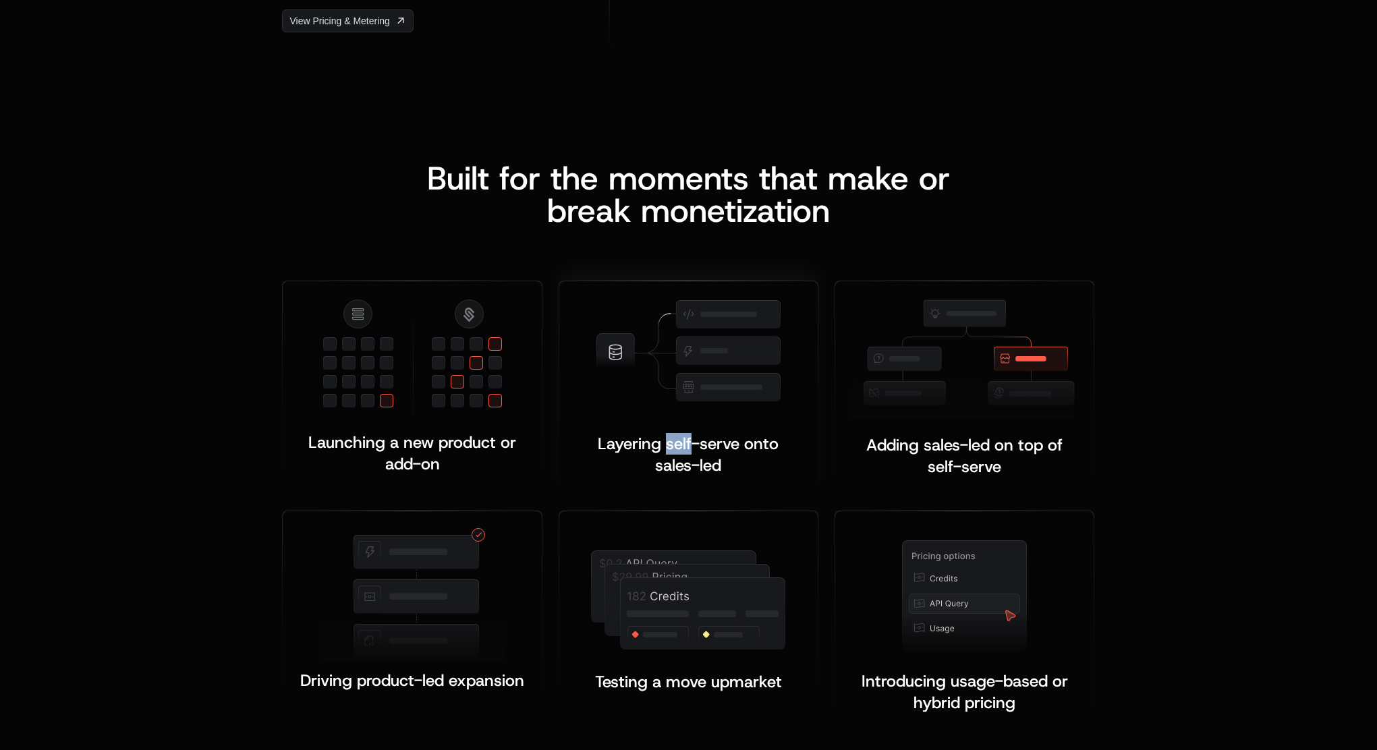
click at [687, 453] on span "Layering self-serve onto sales-led" at bounding box center [691, 454] width 186 height 43
click at [896, 462] on div "Adding sales-led on top of self-serve ﻿ ﻿" at bounding box center [964, 456] width 226 height 43
click at [899, 462] on div "Adding sales-led on top of self-serve ﻿ ﻿" at bounding box center [964, 456] width 226 height 43
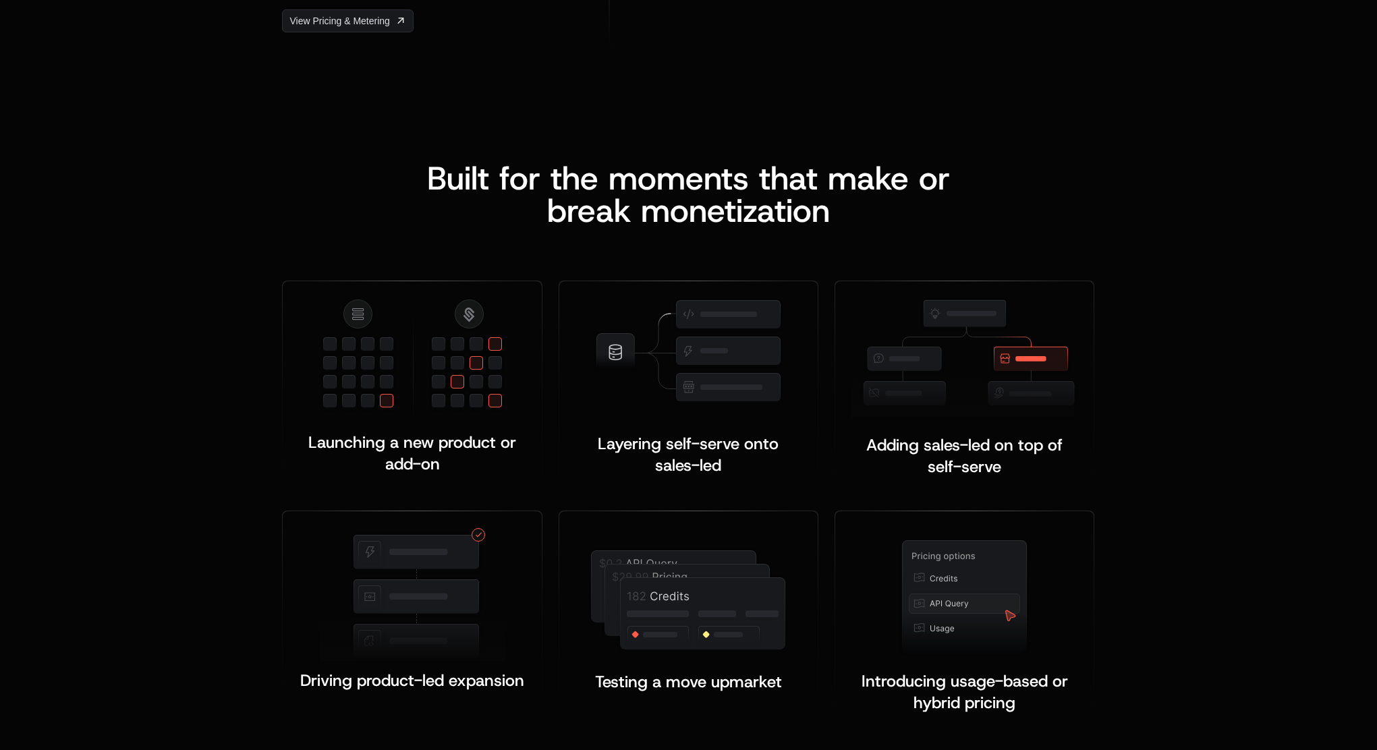
click at [822, 464] on div "Layering self-serve onto sales-led ﻿ ﻿" at bounding box center [689, 392] width 276 height 222
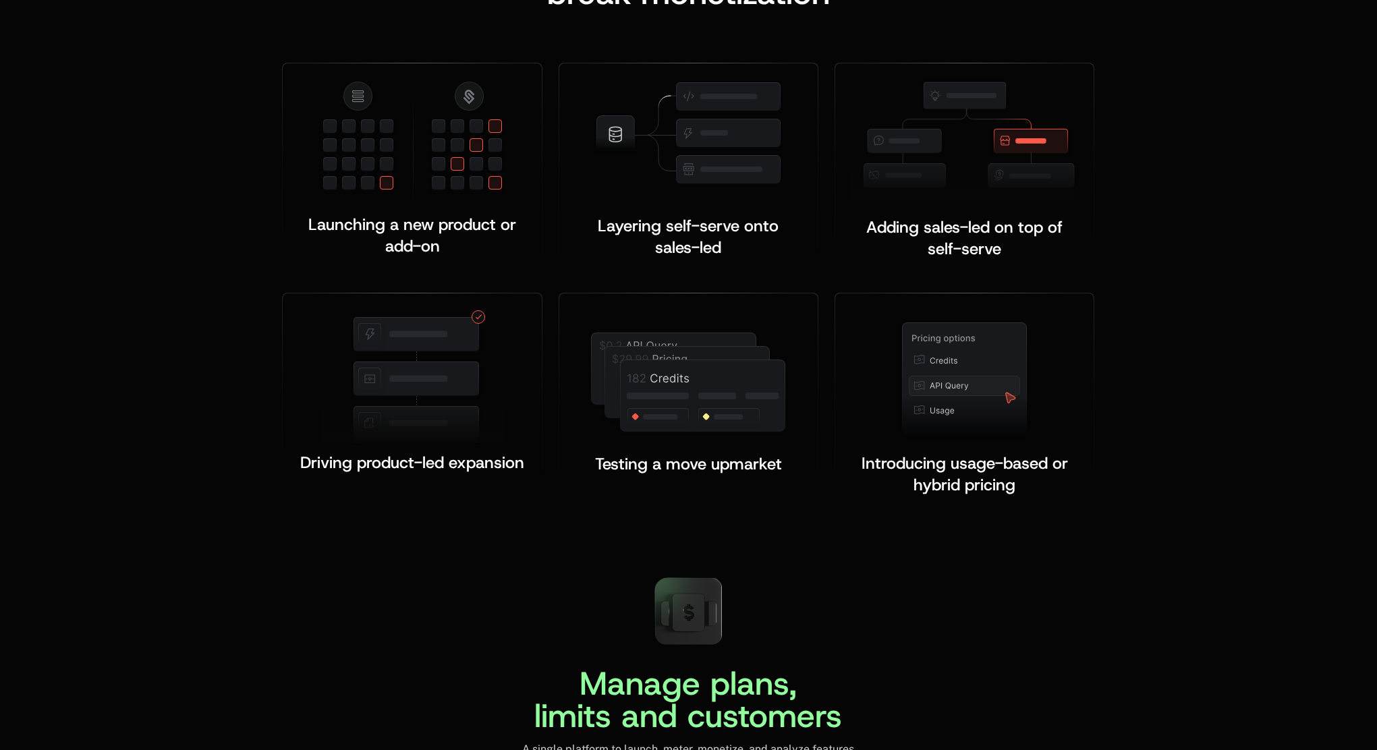
scroll to position [2761, 0]
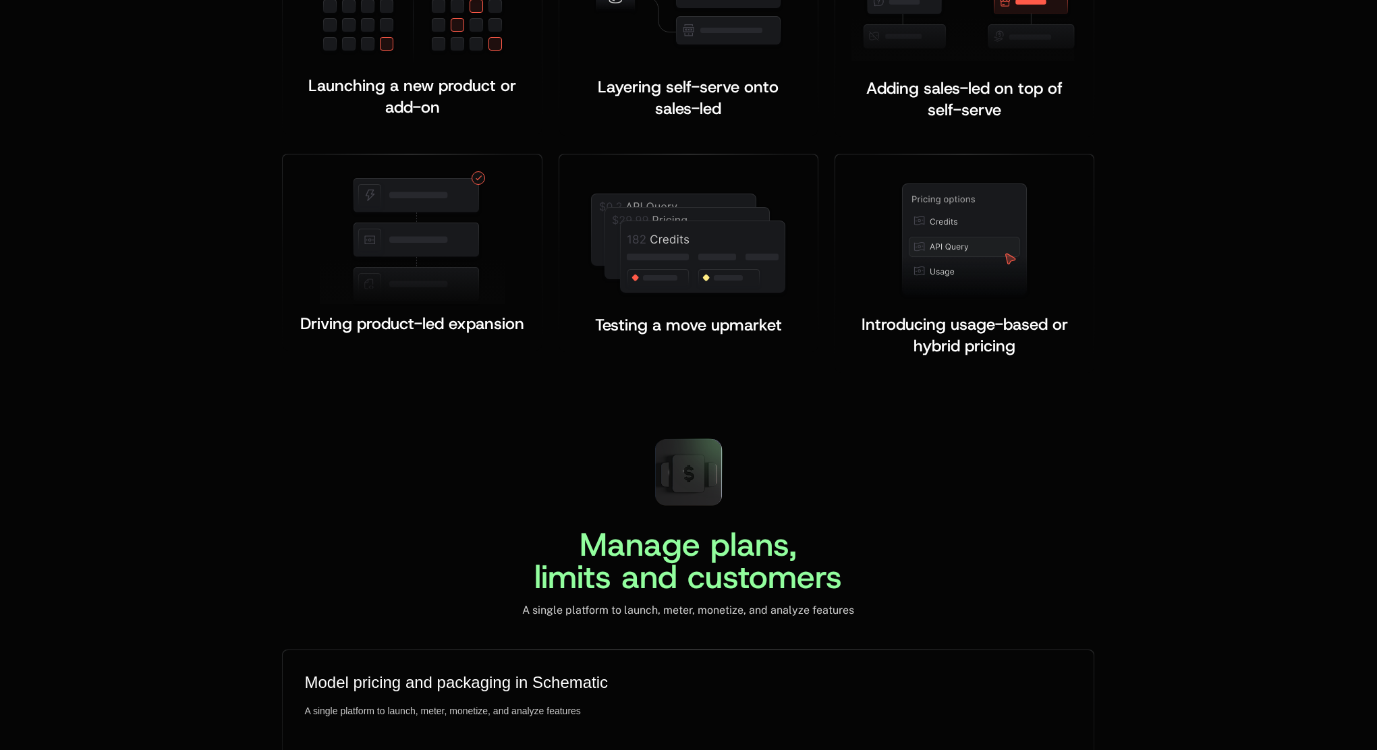
click at [904, 395] on div "Built for the moments that make or b reak monetization Launching a new product …" at bounding box center [688, 89] width 1377 height 677
click at [942, 346] on span "Introducing usage-based or hybrid pricing" at bounding box center [967, 335] width 211 height 43
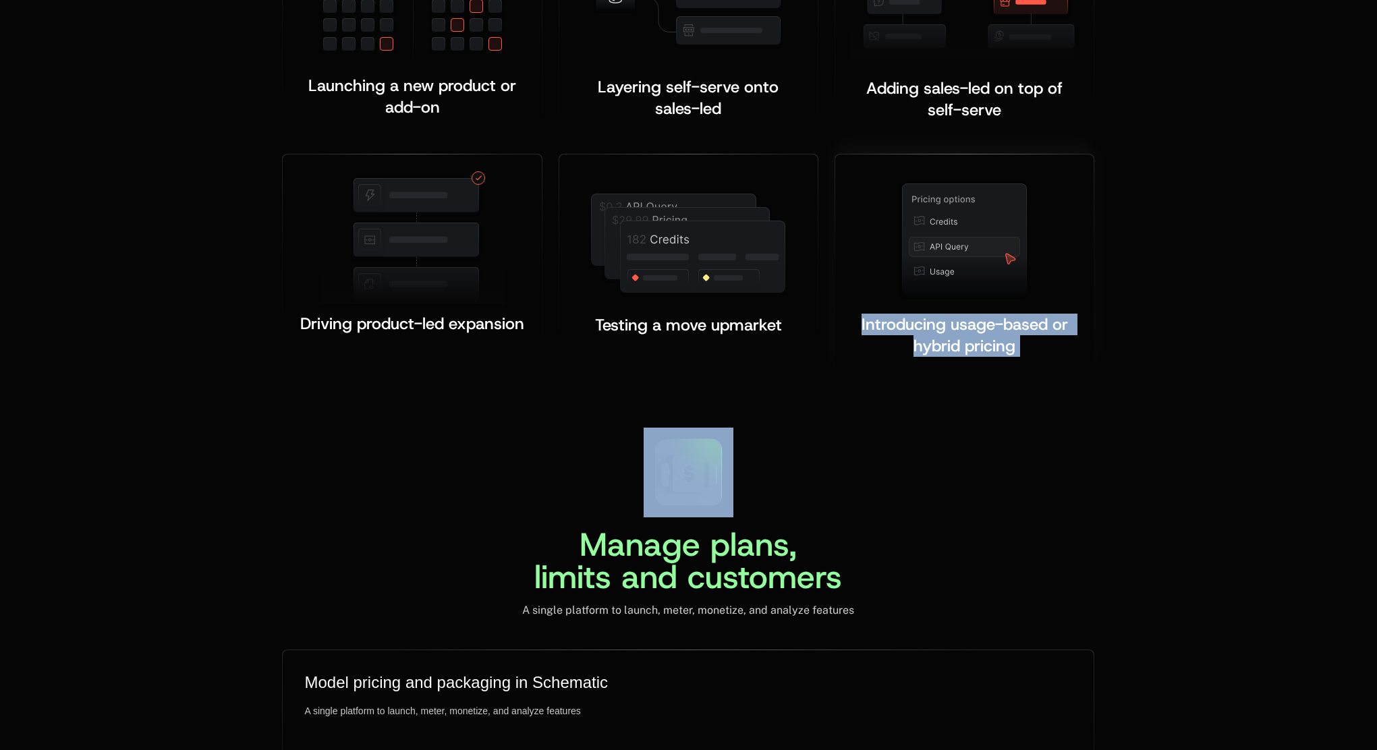
click at [942, 346] on span "Introducing usage-based or hybrid pricing" at bounding box center [967, 335] width 211 height 43
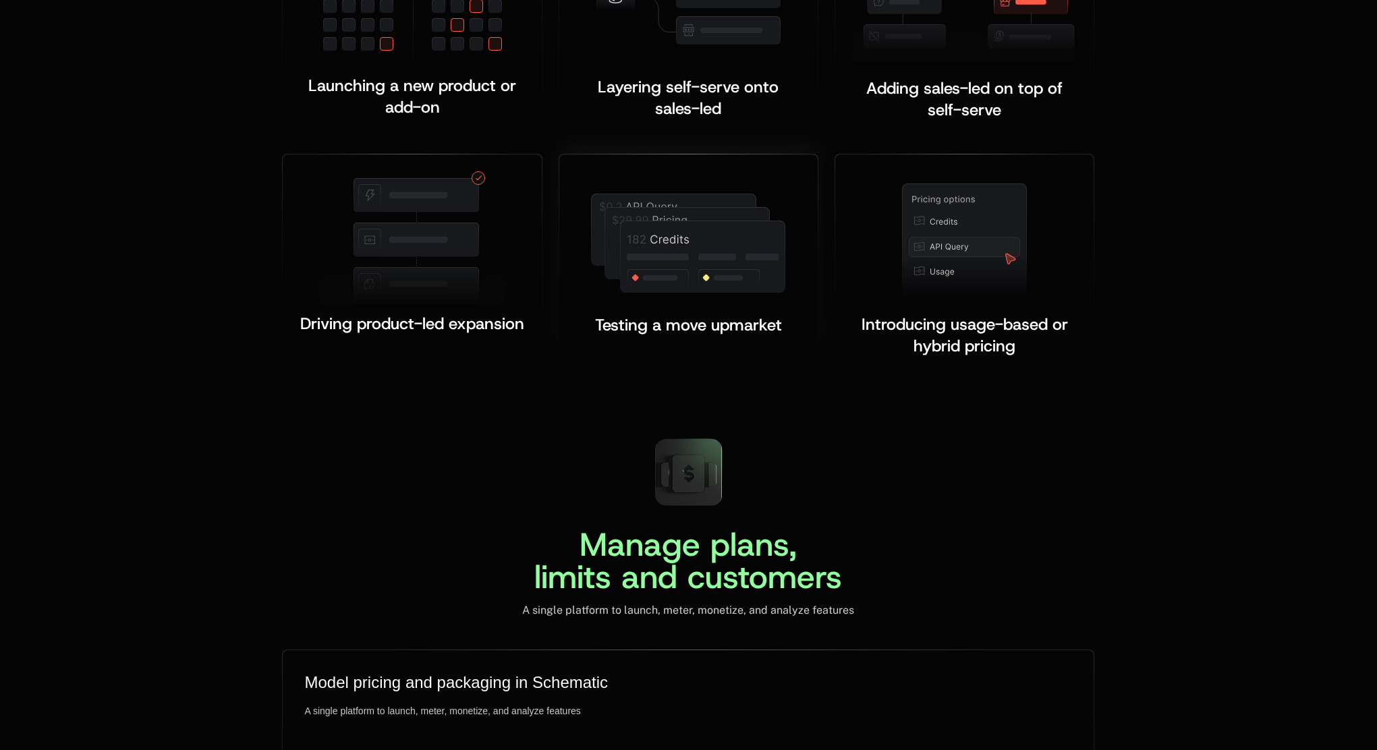
click at [741, 350] on div "Testing a move upmarket ﻿ ﻿" at bounding box center [688, 254] width 258 height 198
click at [753, 322] on span "Testing a move upmarket" at bounding box center [688, 325] width 187 height 22
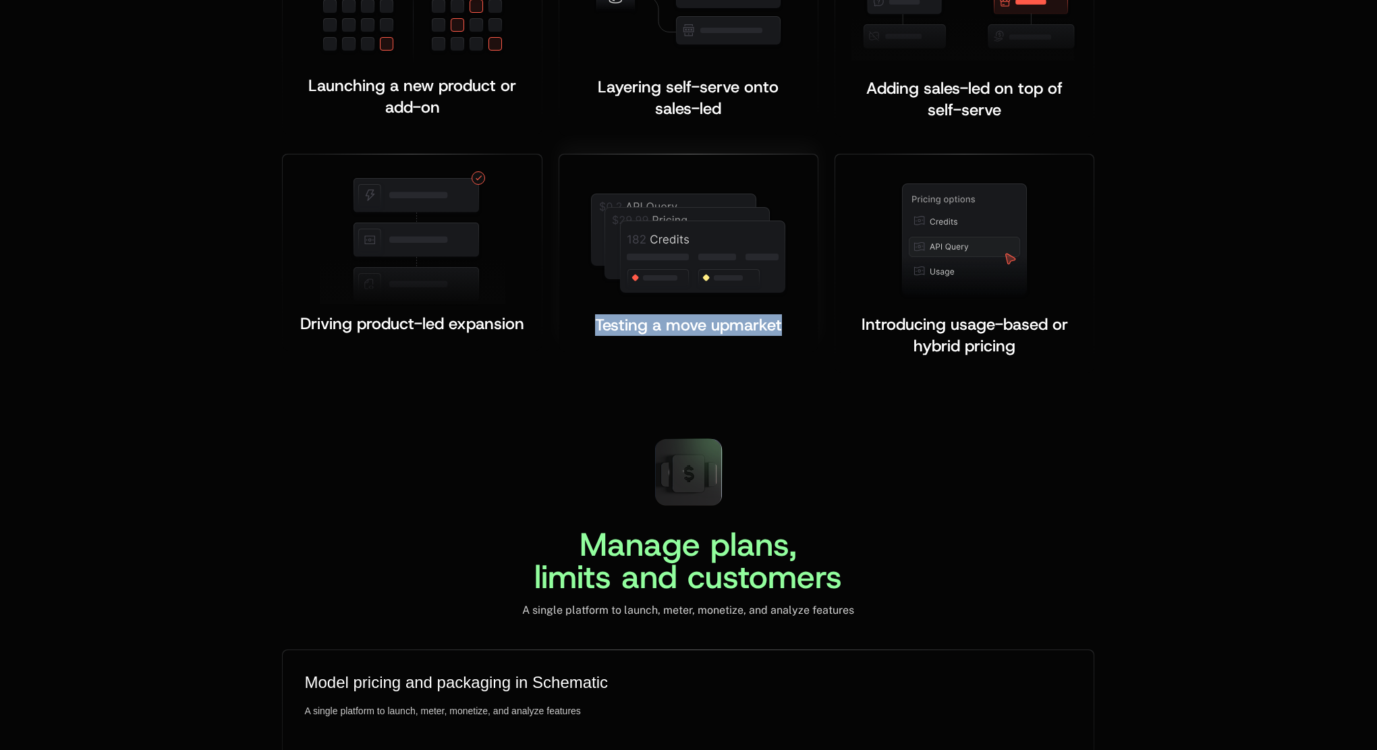
click at [642, 325] on span "Testing a move upmarket" at bounding box center [688, 325] width 187 height 22
click at [367, 315] on span "Driving product-led expansion" at bounding box center [412, 324] width 224 height 22
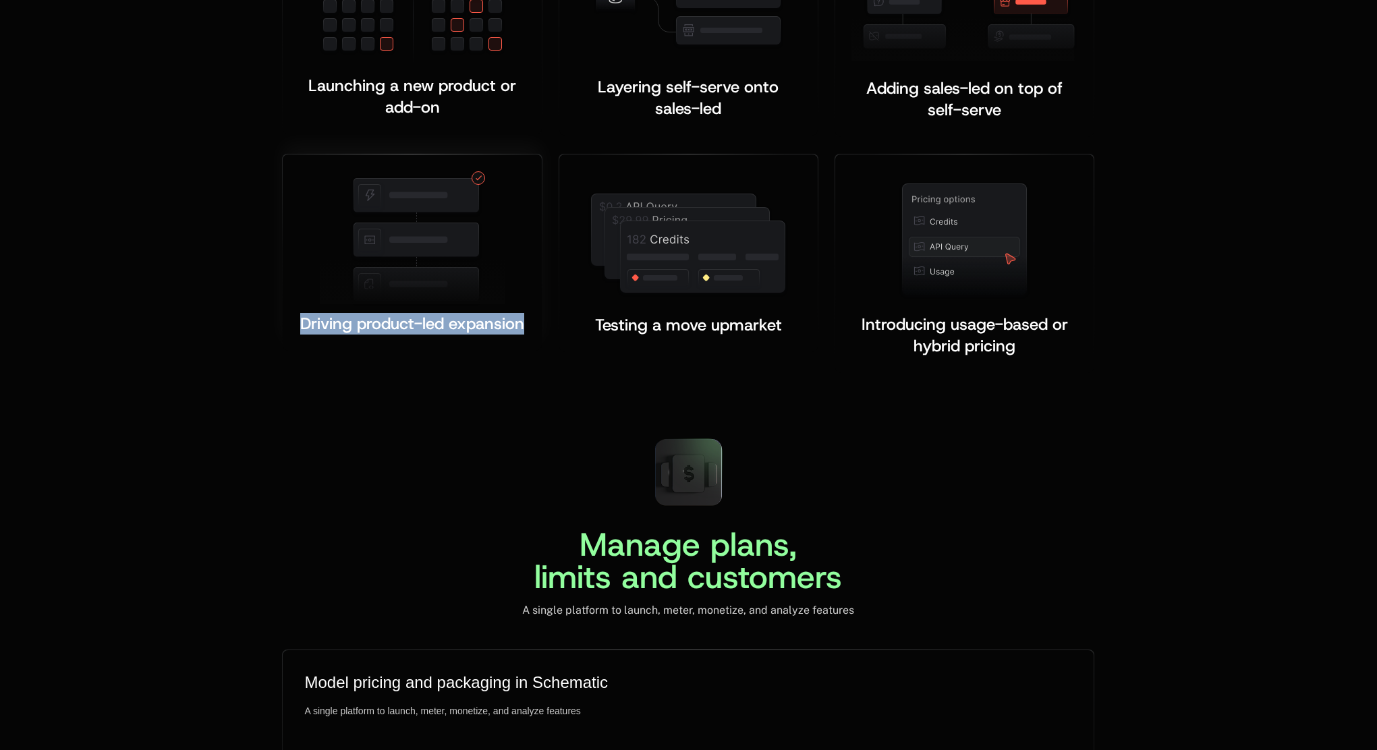
click at [367, 315] on span "Driving product-led expansion" at bounding box center [412, 324] width 224 height 22
click at [267, 314] on div "Built for the moments that make or b reak monetization Launching a new product …" at bounding box center [688, 89] width 877 height 569
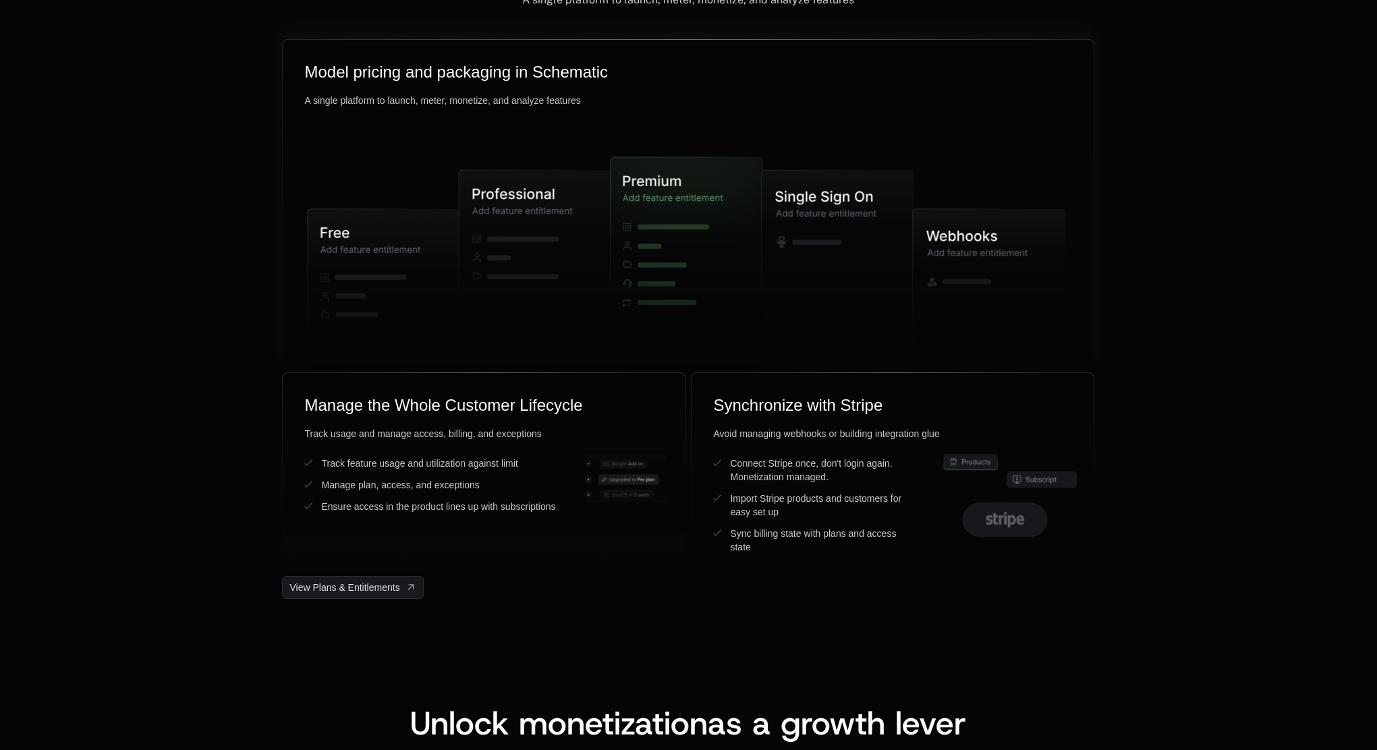
scroll to position [3441, 0]
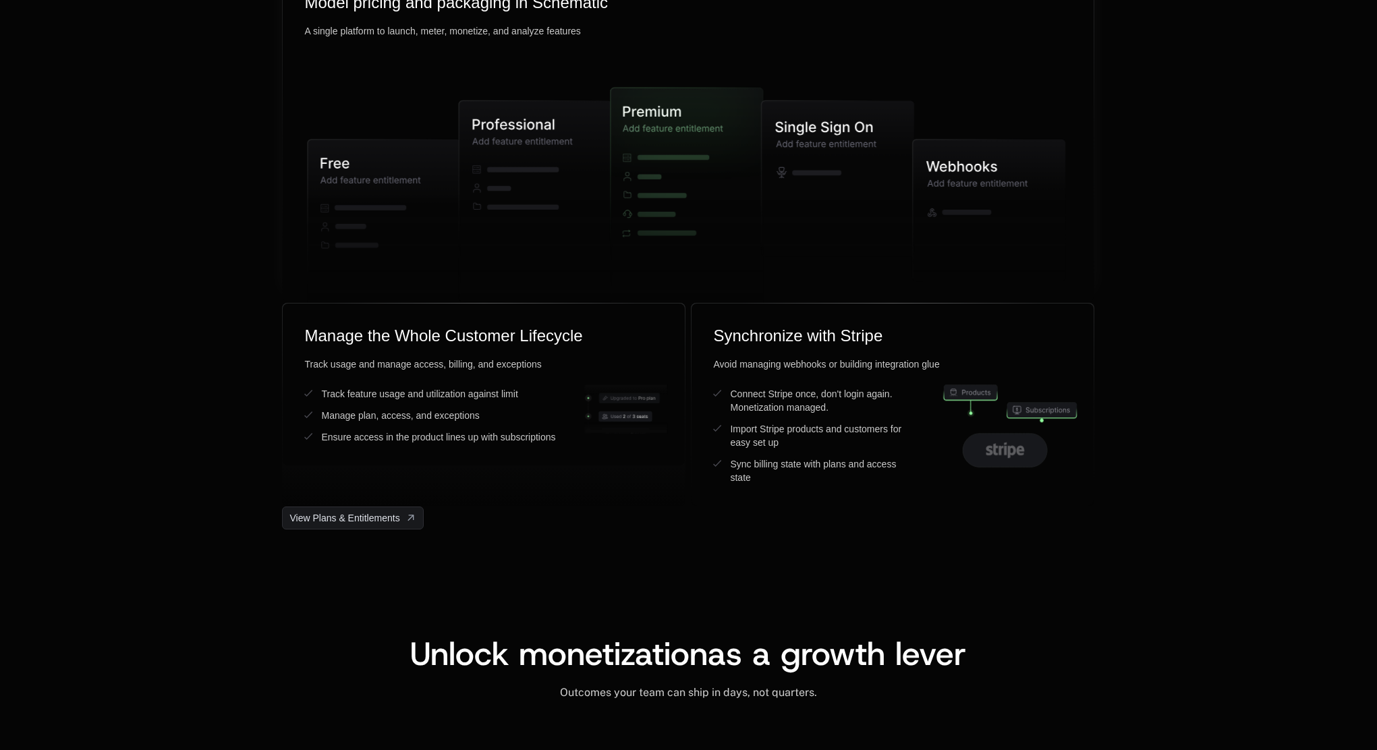
click at [845, 137] on icon at bounding box center [838, 179] width 152 height 156
click at [830, 138] on icon at bounding box center [838, 179] width 152 height 156
click at [189, 389] on div "Manage plans, limits and customers A single platform to launch, meter, monetize…" at bounding box center [688, 139] width 1377 height 782
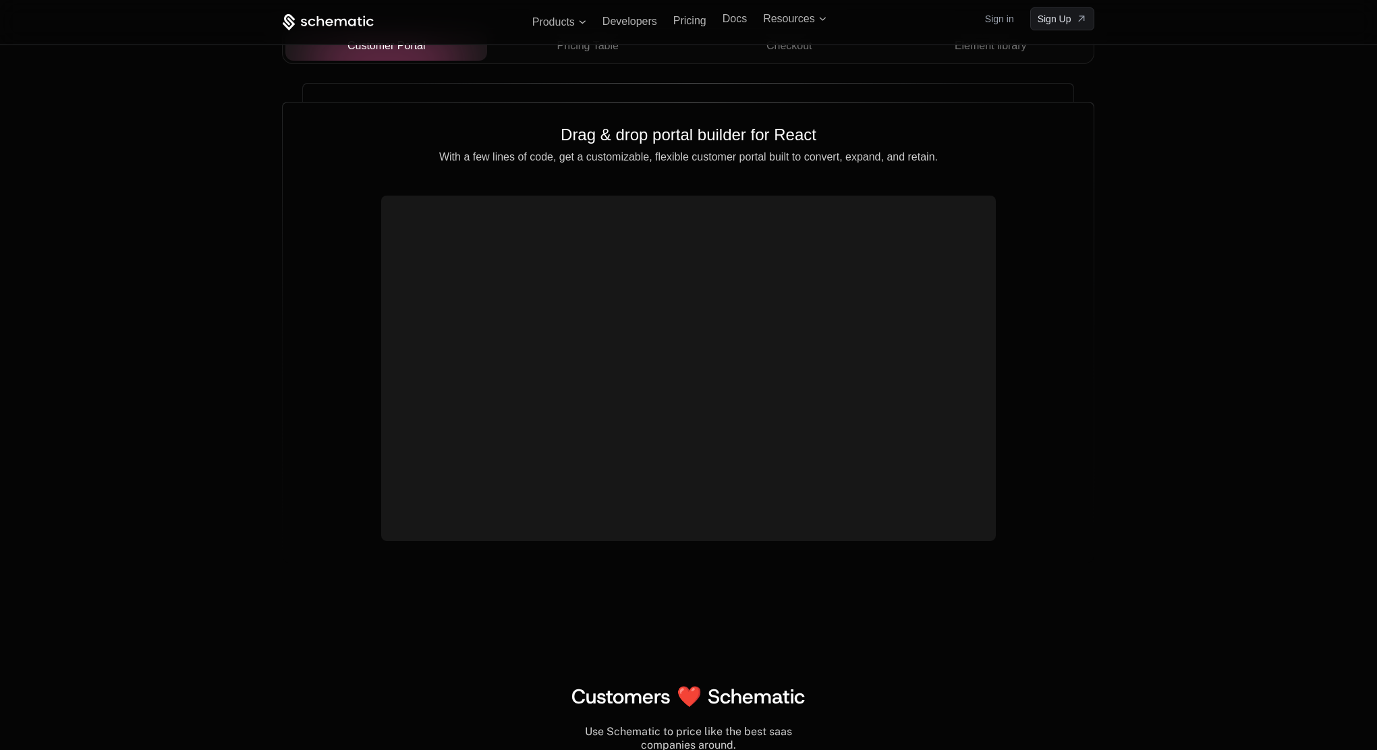
click at [188, 383] on div "Drop in components that convert Control and coordinate monetization everywhere …" at bounding box center [688, 184] width 1377 height 893
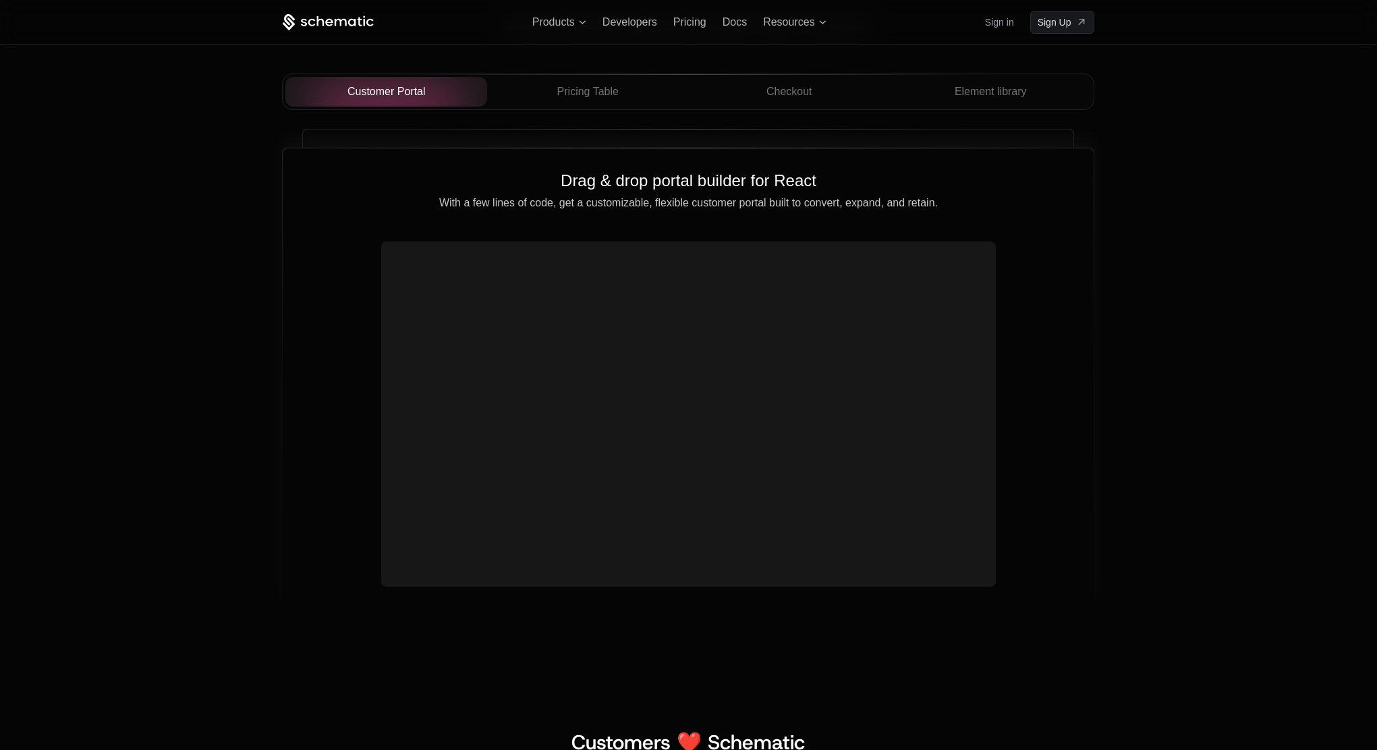
click at [619, 168] on div "Drag & drop portal builder for React With a few lines of code, get a customizab…" at bounding box center [688, 378] width 811 height 460
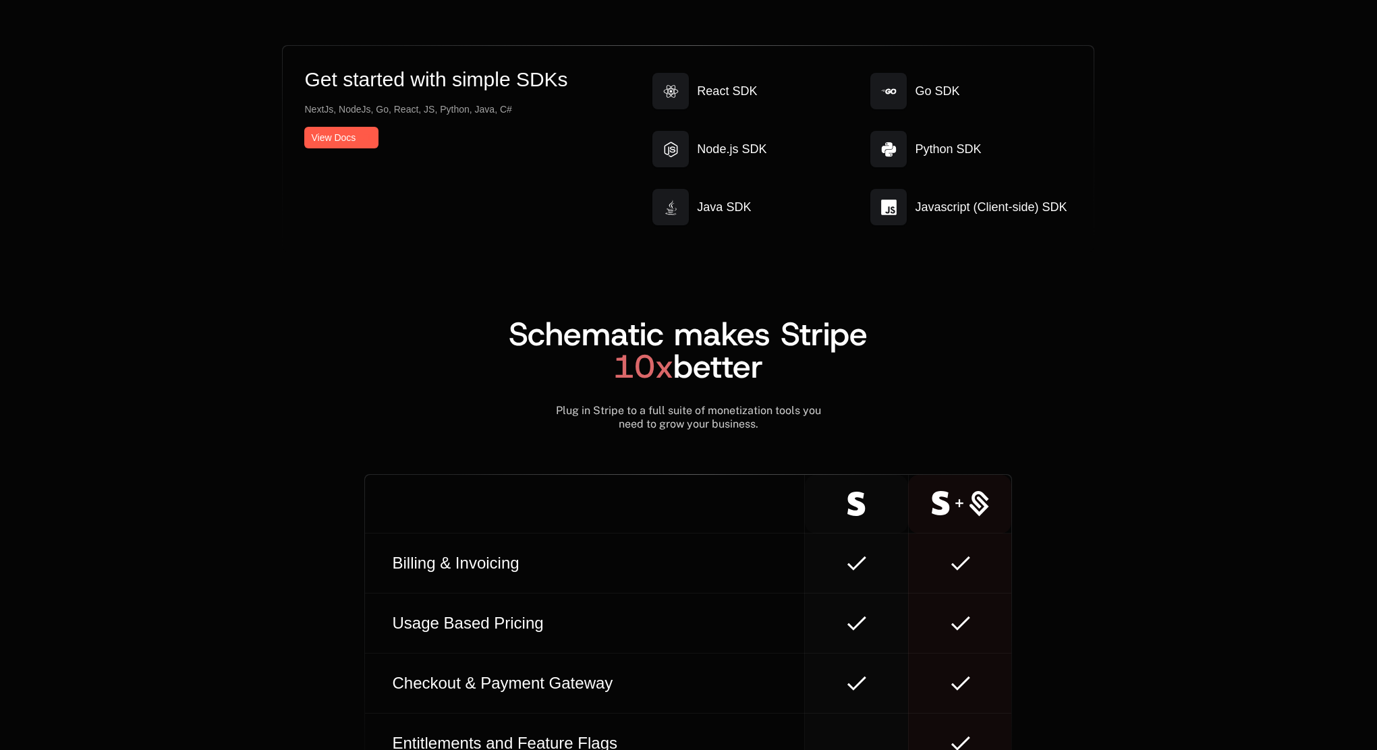
scroll to position [7169, 0]
